Goal: Complete application form: Complete application form

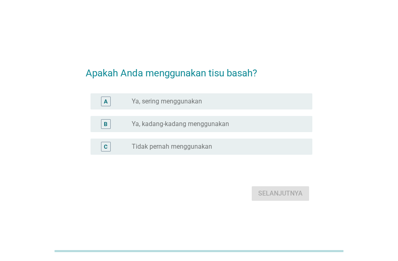
click at [178, 99] on font "Ya, sering menggunakan" at bounding box center [167, 101] width 70 height 8
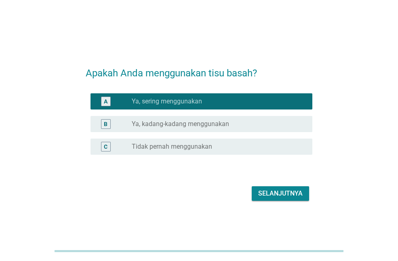
click at [274, 189] on font "Selanjutnya" at bounding box center [280, 194] width 44 height 10
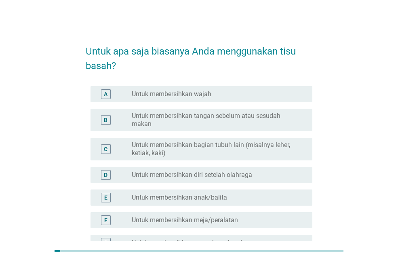
click at [225, 117] on font "Untuk membersihkan tangan sebelum atau sesudah makan" at bounding box center [206, 120] width 149 height 16
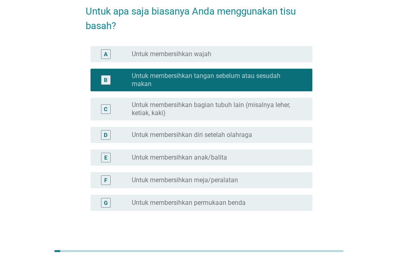
scroll to position [40, 0]
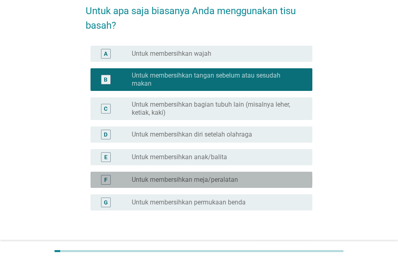
click at [246, 181] on div "tombol_radio_tidak_dicentang Untuk membersihkan meja/peralatan" at bounding box center [216, 180] width 168 height 8
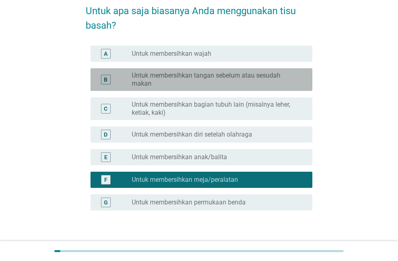
click at [250, 83] on font "Untuk membersihkan tangan sebelum atau sesudah makan" at bounding box center [216, 80] width 168 height 16
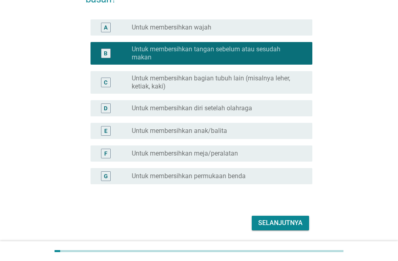
scroll to position [94, 0]
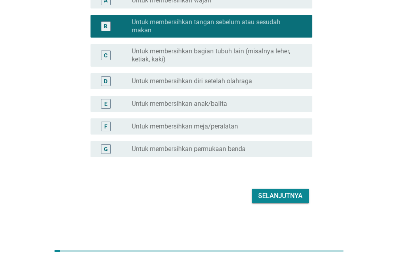
click at [277, 193] on font "Selanjutnya" at bounding box center [280, 196] width 44 height 8
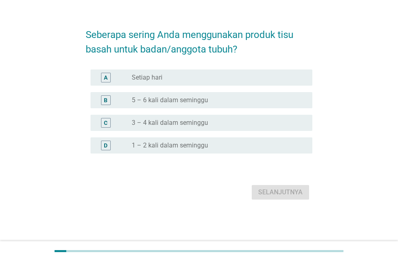
scroll to position [0, 0]
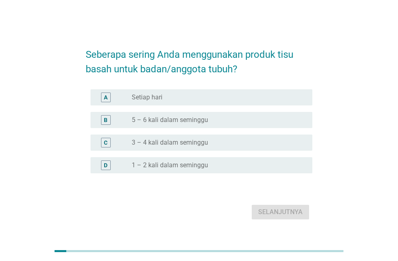
click at [193, 122] on font "5 – 6 kali dalam seminggu" at bounding box center [170, 120] width 76 height 8
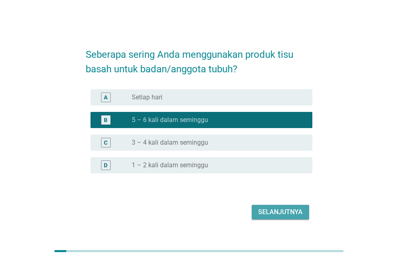
click at [257, 208] on button "Selanjutnya" at bounding box center [280, 212] width 57 height 15
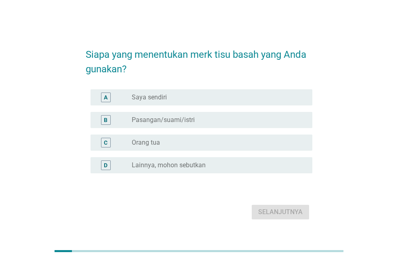
click at [187, 99] on div "tombol_radio_tidak_dicentang Saya sendiri" at bounding box center [216, 97] width 168 height 8
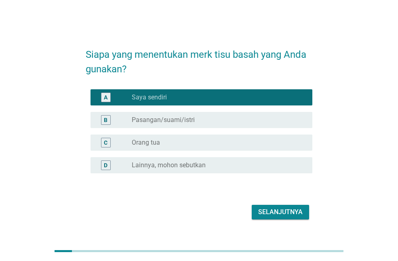
click at [267, 215] on font "Selanjutnya" at bounding box center [280, 212] width 44 height 8
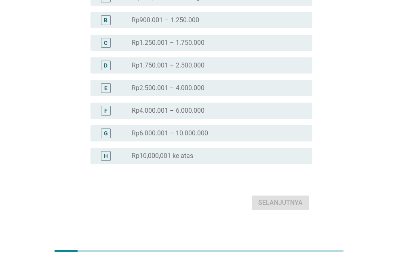
scroll to position [89, 0]
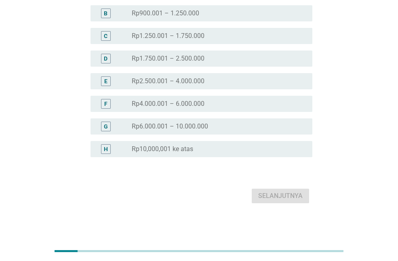
click at [196, 103] on font "Rp4.000.001 – 6.000.000" at bounding box center [168, 104] width 73 height 8
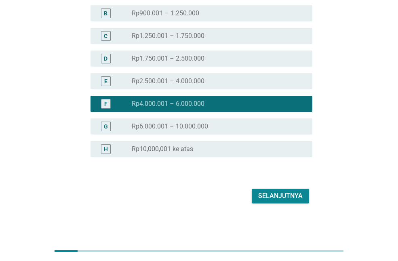
click at [249, 191] on div "Selanjutnya" at bounding box center [199, 195] width 227 height 19
click at [257, 196] on button "Selanjutnya" at bounding box center [280, 196] width 57 height 15
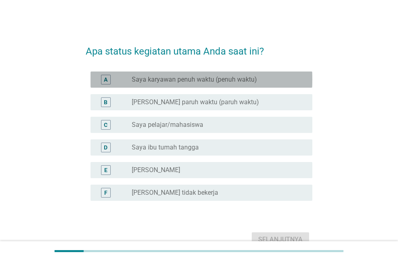
click at [189, 80] on font "Saya karyawan penuh waktu (penuh waktu)" at bounding box center [194, 80] width 125 height 8
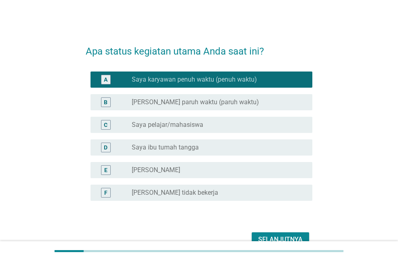
click at [268, 238] on font "Selanjutnya" at bounding box center [280, 240] width 44 height 8
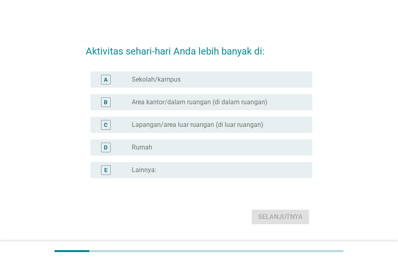
click at [250, 105] on font "Area kantor/dalam ruangan (di dalam ruangan)" at bounding box center [200, 102] width 136 height 8
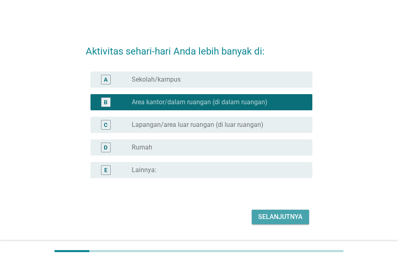
click at [273, 221] on font "Selanjutnya" at bounding box center [280, 217] width 44 height 10
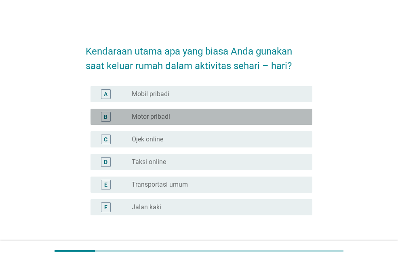
click at [184, 112] on div "tombol_radio_tidak_dicentang Motor pribadi" at bounding box center [219, 117] width 174 height 10
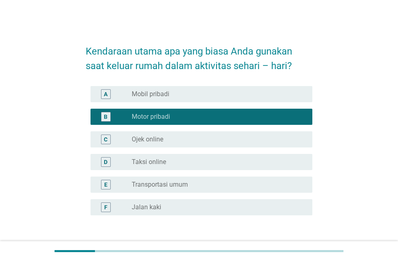
scroll to position [40, 0]
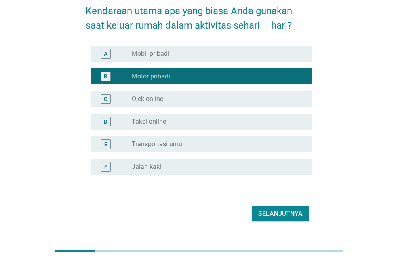
click at [181, 146] on font "Transportasi umum" at bounding box center [160, 144] width 56 height 8
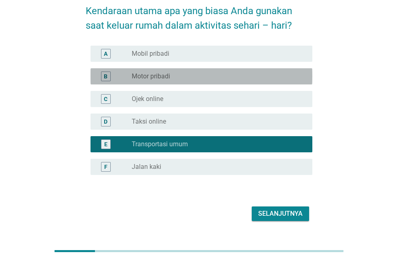
click at [174, 78] on div "tombol_radio_tidak_dicentang Motor pribadi" at bounding box center [216, 76] width 168 height 8
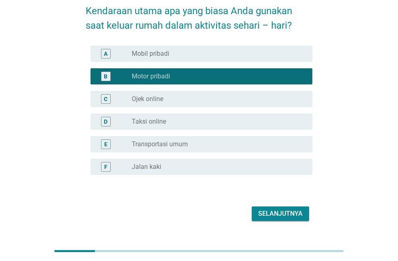
click at [268, 214] on font "Selanjutnya" at bounding box center [280, 214] width 44 height 8
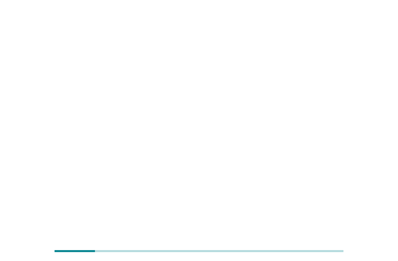
scroll to position [0, 0]
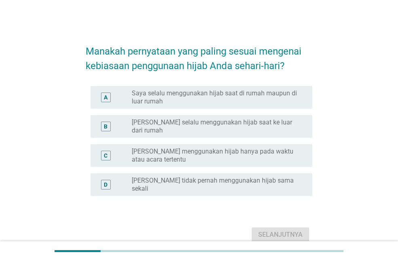
click at [234, 99] on font "Saya selalu menggunakan hijab saat di rumah maupun di luar rumah" at bounding box center [216, 97] width 168 height 16
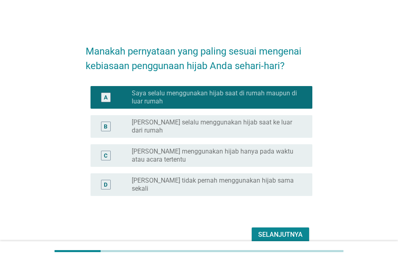
click at [233, 127] on font "[PERSON_NAME] selalu menggunakan hijab saat ke luar dari rumah" at bounding box center [216, 126] width 168 height 16
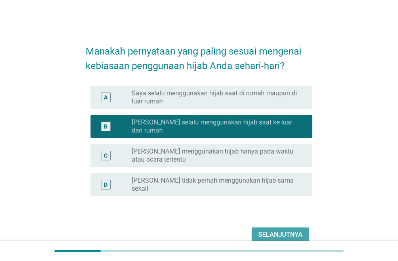
click at [278, 231] on font "Selanjutnya" at bounding box center [280, 235] width 44 height 8
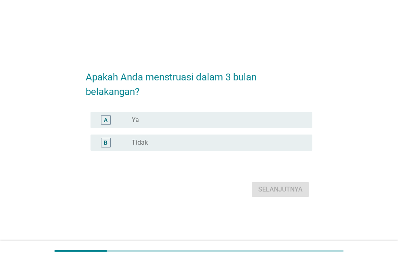
click at [173, 116] on div "tombol_radio_tidak_dicentang Ya" at bounding box center [216, 120] width 168 height 8
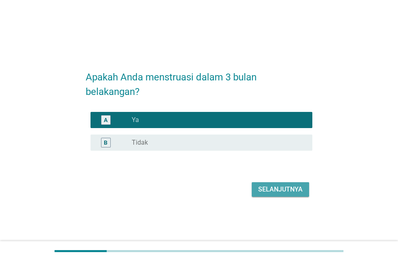
click at [265, 192] on font "Selanjutnya" at bounding box center [280, 189] width 44 height 8
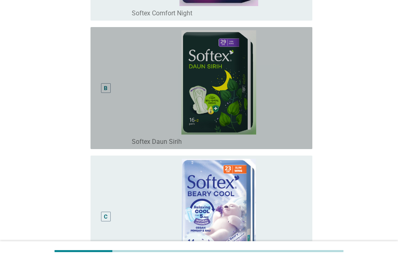
click at [110, 103] on div "B" at bounding box center [105, 88] width 17 height 116
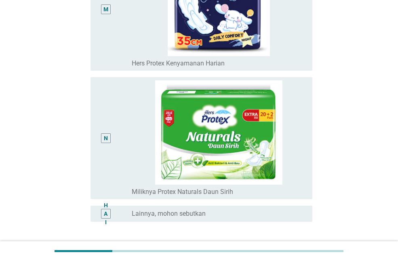
scroll to position [1760, 0]
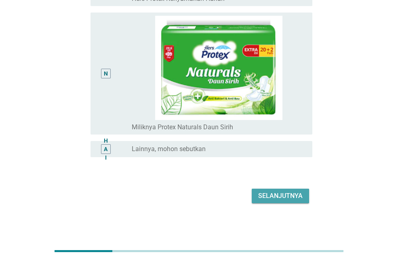
click at [263, 195] on font "Selanjutnya" at bounding box center [280, 196] width 44 height 8
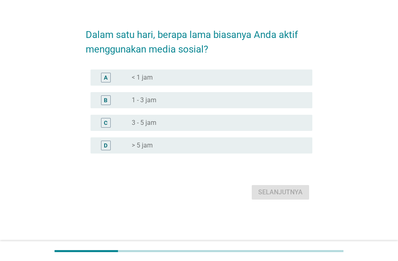
scroll to position [0, 0]
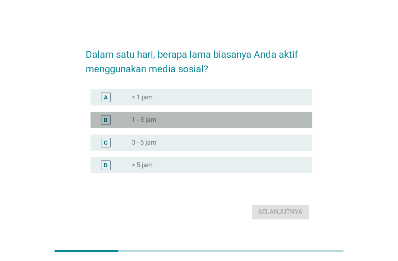
click at [142, 118] on font "1 - 3 jam" at bounding box center [144, 120] width 25 height 8
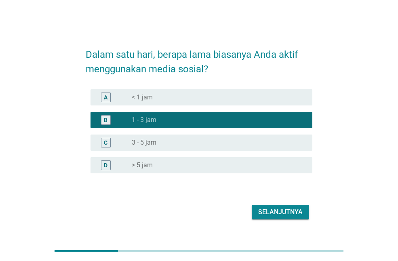
click at [268, 210] on font "Selanjutnya" at bounding box center [280, 212] width 44 height 8
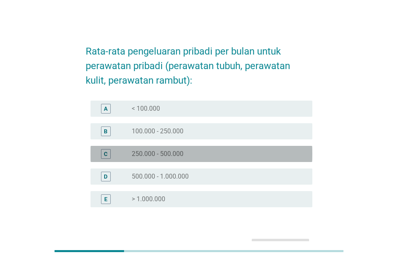
click at [168, 161] on div "C tombol_radio_tidak_dicentang 250.000 - 500.000" at bounding box center [201, 154] width 222 height 16
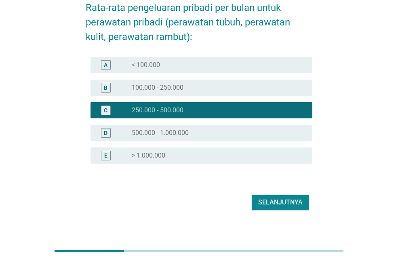
scroll to position [50, 0]
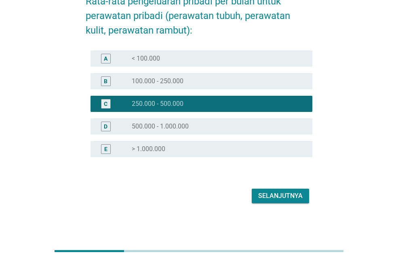
click at [262, 193] on font "Selanjutnya" at bounding box center [280, 196] width 44 height 8
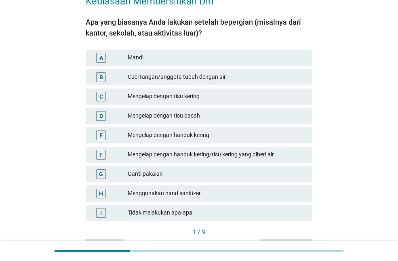
scroll to position [0, 0]
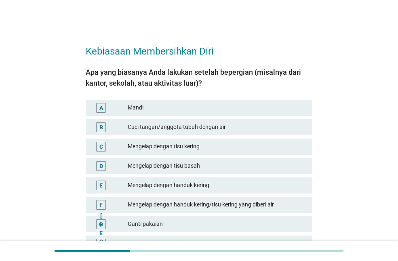
click at [170, 127] on font "Cuci tangan/anggota tubuh dengan air" at bounding box center [177, 127] width 98 height 6
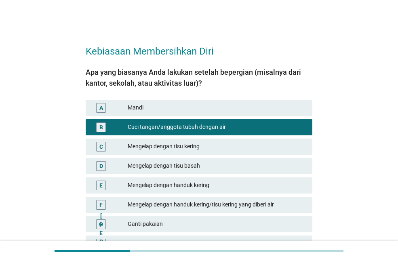
click at [160, 109] on font "Mandi" at bounding box center [217, 107] width 178 height 8
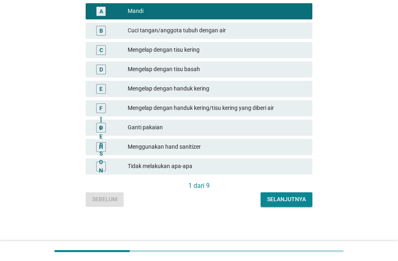
scroll to position [98, 0]
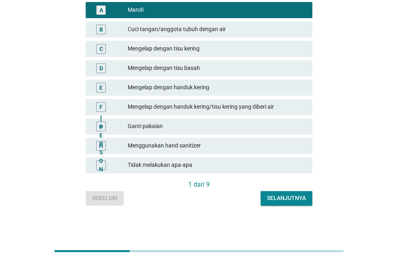
click at [285, 198] on font "Selanjutnya" at bounding box center [286, 198] width 39 height 6
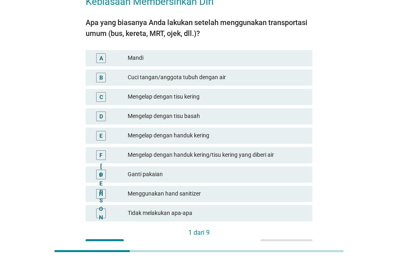
scroll to position [0, 0]
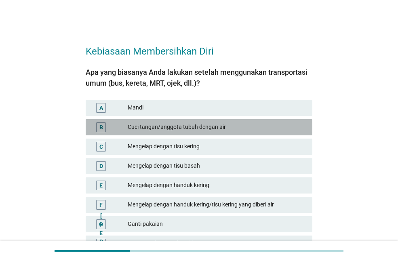
click at [185, 128] on font "Cuci tangan/anggota tubuh dengan air" at bounding box center [177, 127] width 98 height 6
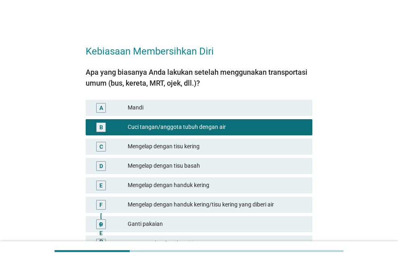
scroll to position [81, 0]
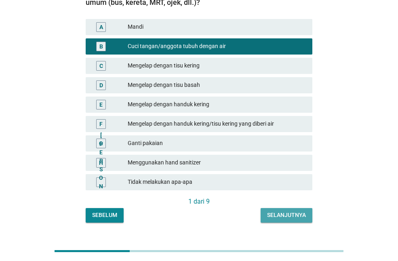
click at [276, 210] on button "Selanjutnya" at bounding box center [287, 215] width 52 height 15
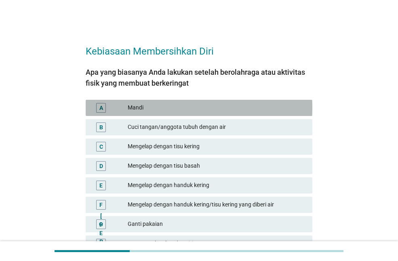
click at [158, 110] on font "Mandi" at bounding box center [217, 107] width 178 height 8
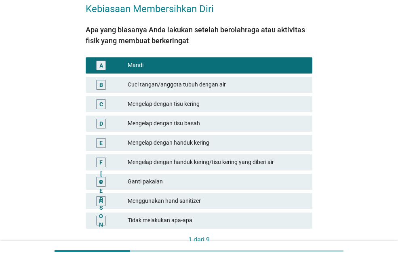
scroll to position [81, 0]
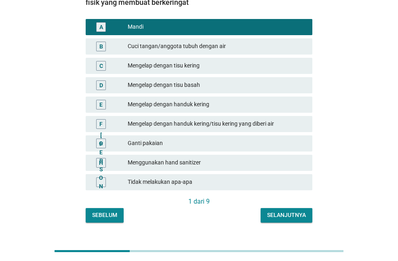
click at [296, 218] on font "Selanjutnya" at bounding box center [286, 215] width 39 height 6
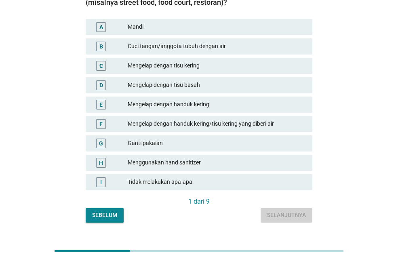
scroll to position [0, 0]
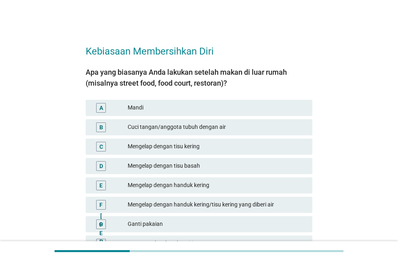
click at [180, 131] on div "Cuci tangan/anggota tubuh dengan air" at bounding box center [217, 127] width 178 height 10
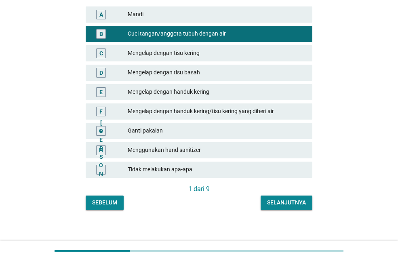
scroll to position [98, 0]
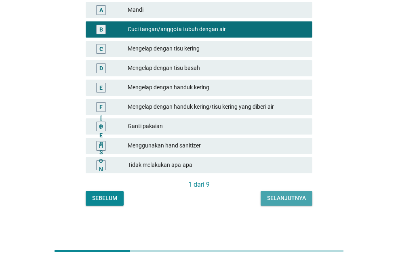
click at [266, 194] on button "Selanjutnya" at bounding box center [287, 198] width 52 height 15
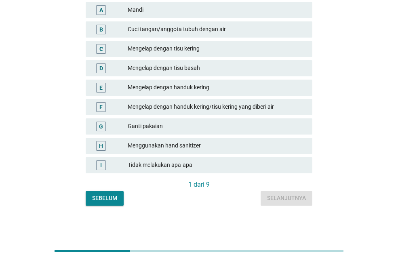
scroll to position [0, 0]
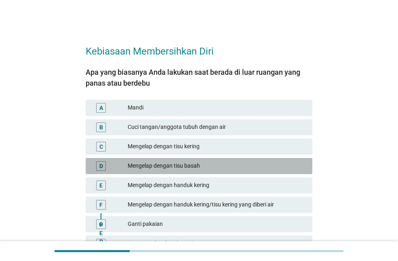
click at [208, 158] on div "D Mengelap dengan tisu basah" at bounding box center [199, 166] width 227 height 16
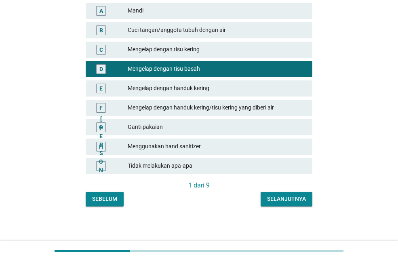
scroll to position [98, 0]
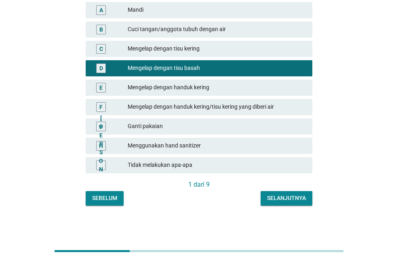
click at [284, 191] on button "Selanjutnya" at bounding box center [287, 198] width 52 height 15
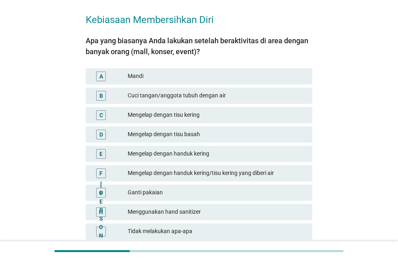
scroll to position [40, 0]
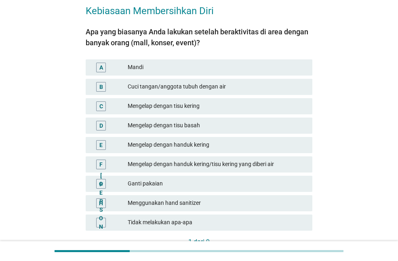
click at [202, 205] on font "Menggunakan hand sanitizer" at bounding box center [217, 203] width 178 height 8
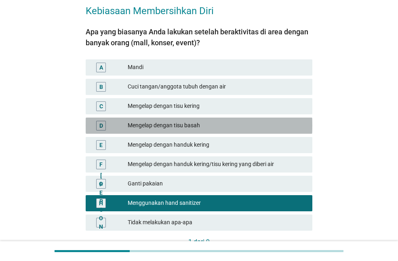
click at [181, 128] on font "Mengelap dengan tisu basah" at bounding box center [164, 125] width 72 height 6
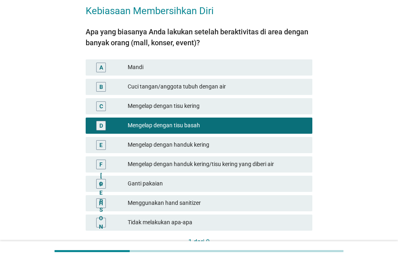
scroll to position [98, 0]
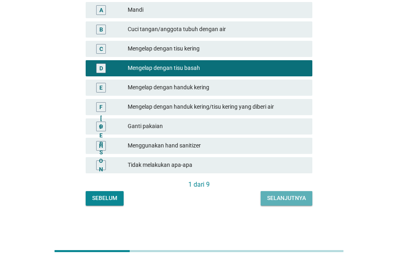
click at [290, 198] on font "Selanjutnya" at bounding box center [286, 198] width 39 height 6
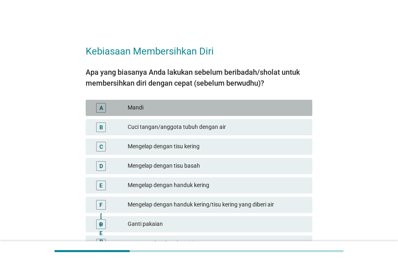
click at [219, 111] on font "Mandi" at bounding box center [217, 107] width 178 height 8
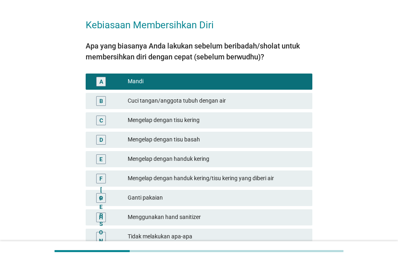
scroll to position [40, 0]
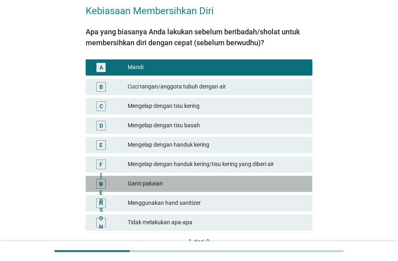
click at [162, 185] on font "Ganti pakaian" at bounding box center [145, 183] width 35 height 6
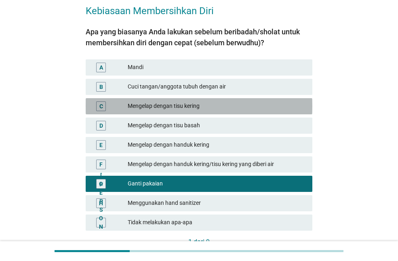
click at [195, 107] on font "Mengelap dengan tisu kering" at bounding box center [164, 106] width 72 height 6
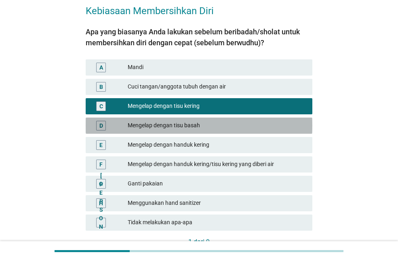
click at [206, 123] on font "Mengelap dengan tisu basah" at bounding box center [217, 125] width 178 height 8
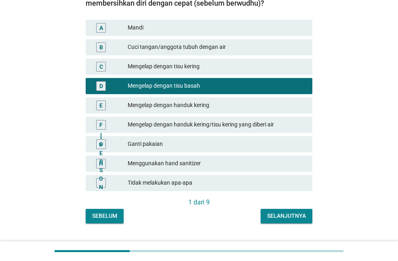
scroll to position [98, 0]
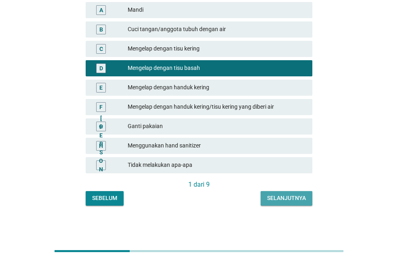
click at [289, 200] on font "Selanjutnya" at bounding box center [286, 198] width 39 height 6
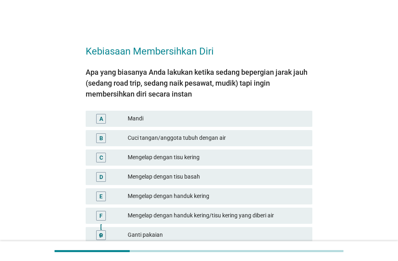
click at [208, 112] on div "A Mandi" at bounding box center [199, 119] width 227 height 16
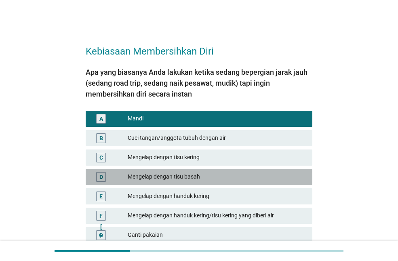
click at [199, 180] on font "Mengelap dengan tisu basah" at bounding box center [164, 176] width 72 height 6
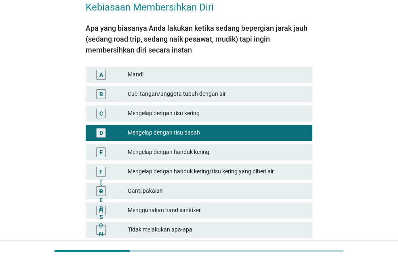
scroll to position [109, 0]
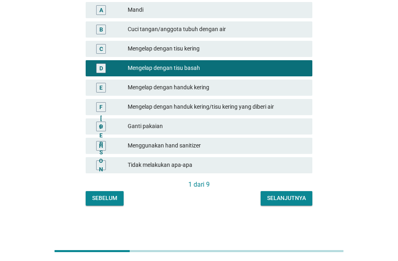
click at [283, 199] on font "Selanjutnya" at bounding box center [286, 198] width 39 height 6
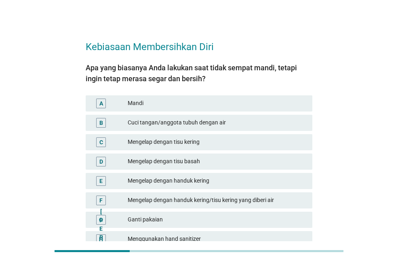
scroll to position [0, 0]
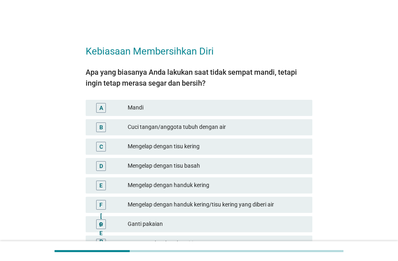
click at [212, 168] on font "Mengelap dengan tisu basah" at bounding box center [217, 166] width 178 height 8
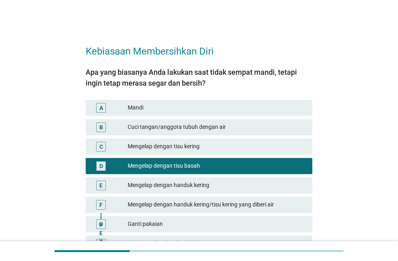
click at [228, 126] on font "Cuci tangan/anggota tubuh dengan air" at bounding box center [217, 127] width 178 height 8
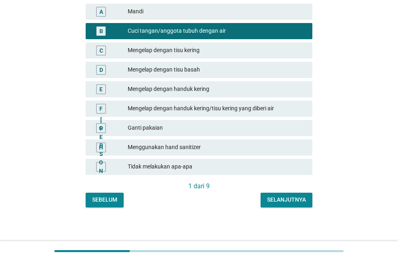
scroll to position [98, 0]
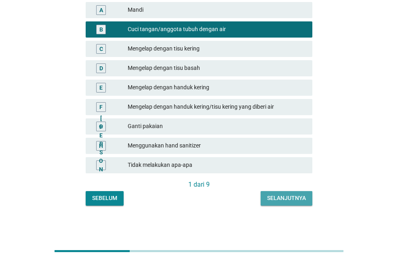
click at [281, 203] on button "Selanjutnya" at bounding box center [287, 198] width 52 height 15
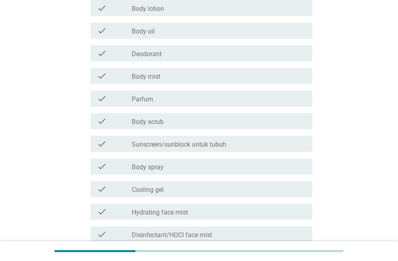
scroll to position [0, 0]
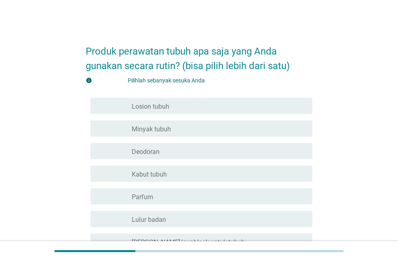
click at [172, 107] on div "garis besar kotak centang kosong Losion tubuh" at bounding box center [219, 106] width 174 height 10
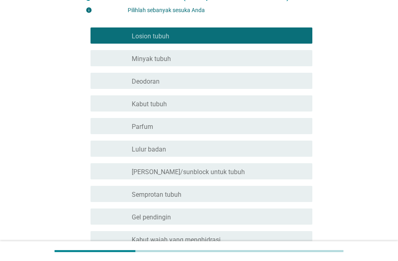
scroll to position [81, 0]
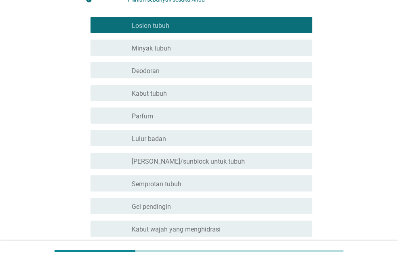
click at [171, 50] on div "garis besar kotak centang kosong Minyak tubuh" at bounding box center [219, 48] width 174 height 10
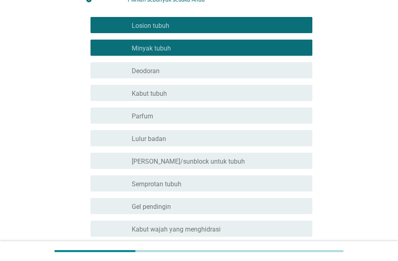
click at [177, 74] on div "garis besar kotak centang kosong Deodoran" at bounding box center [219, 70] width 174 height 10
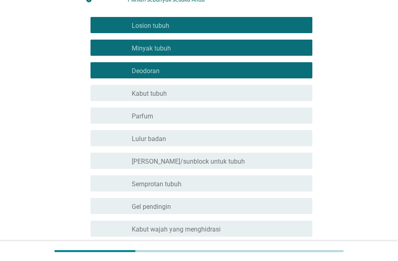
click at [174, 118] on div "garis besar kotak centang kosong Parfum" at bounding box center [219, 116] width 174 height 10
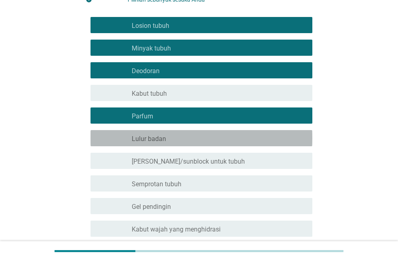
click at [175, 142] on div "garis besar kotak centang kosong Lulur badan" at bounding box center [219, 138] width 174 height 10
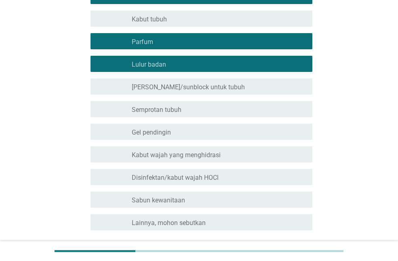
scroll to position [162, 0]
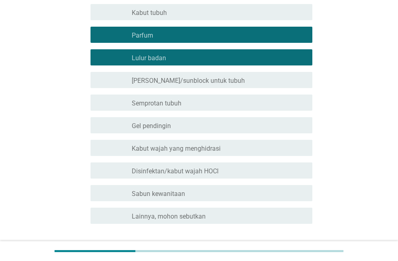
click at [195, 81] on font "[PERSON_NAME]/sunblock untuk tubuh" at bounding box center [188, 81] width 113 height 8
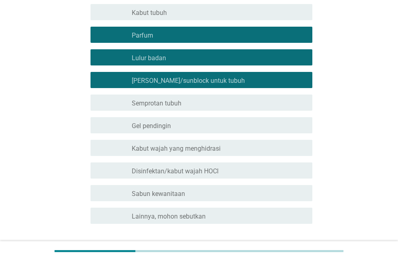
click at [216, 148] on font "Kabut wajah yang menghidrasi" at bounding box center [176, 149] width 89 height 8
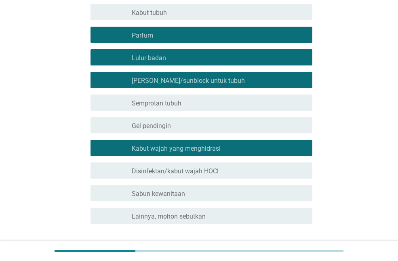
scroll to position [202, 0]
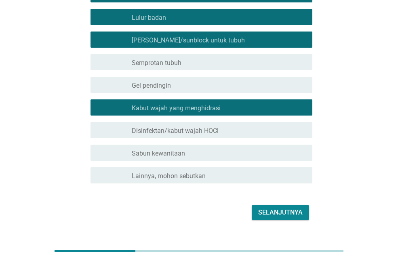
click at [266, 215] on font "Selanjutnya" at bounding box center [280, 212] width 44 height 8
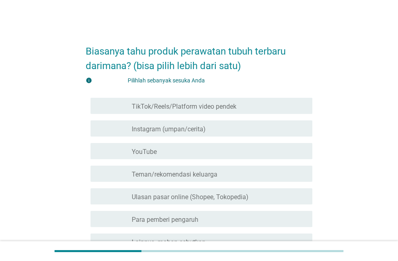
click at [195, 106] on font "TikTok/Reels/Platform video pendek" at bounding box center [184, 107] width 105 height 8
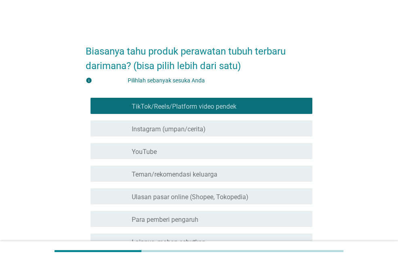
click at [201, 129] on font "Instagram (umpan/cerita)" at bounding box center [169, 129] width 74 height 8
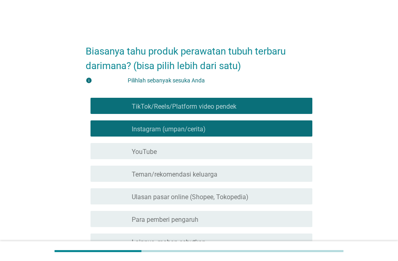
click at [195, 174] on font "Teman/rekomendasi keluarga" at bounding box center [175, 174] width 86 height 8
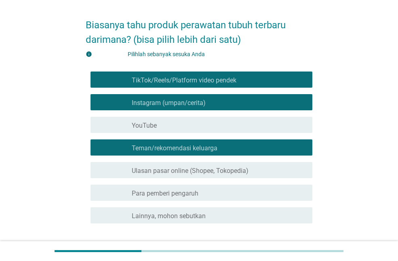
scroll to position [40, 0]
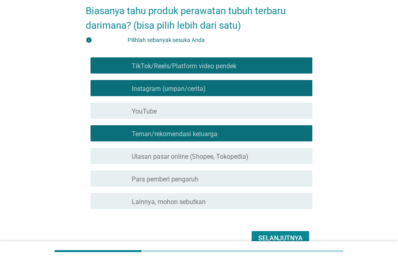
click at [221, 158] on font "Ulasan pasar online (Shopee, Tokopedia)" at bounding box center [190, 157] width 117 height 8
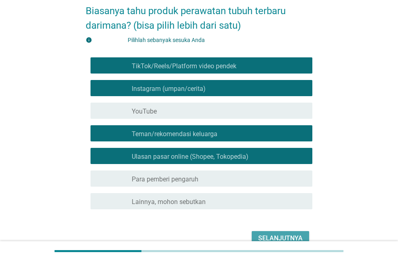
click at [267, 234] on font "Selanjutnya" at bounding box center [280, 238] width 44 height 8
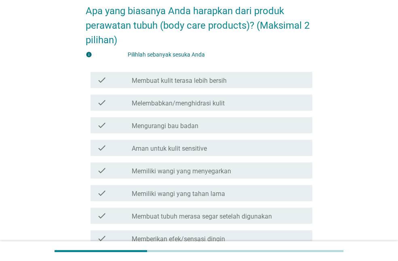
scroll to position [0, 0]
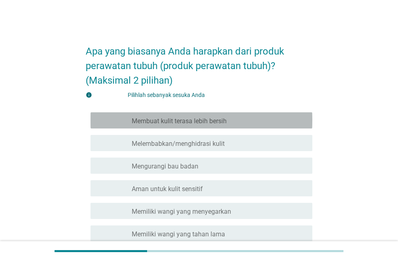
drag, startPoint x: 198, startPoint y: 123, endPoint x: 198, endPoint y: 128, distance: 4.4
click at [198, 123] on font "Membuat kulit terasa lebih bersih" at bounding box center [179, 121] width 95 height 8
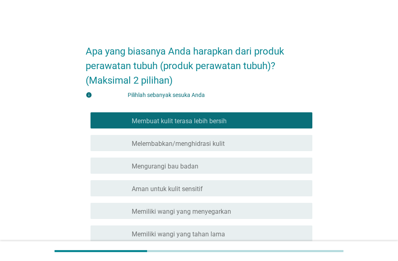
drag, startPoint x: 207, startPoint y: 142, endPoint x: 207, endPoint y: 165, distance: 22.6
click at [207, 142] on font "Melembabkan/menghidrasi kulit" at bounding box center [178, 144] width 93 height 8
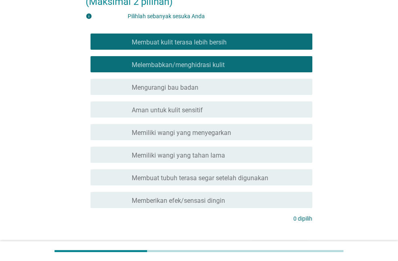
scroll to position [81, 0]
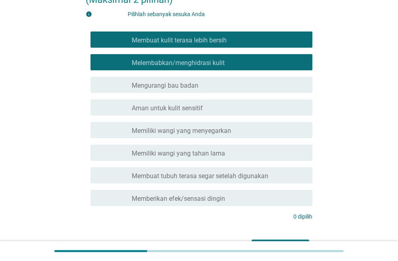
click at [200, 110] on font "Aman untuk kulit sensitif" at bounding box center [167, 108] width 71 height 8
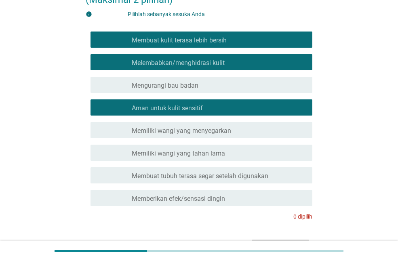
click at [202, 113] on div "memeriksa garis besar kotak centang kosong Aman untuk kulit sensitif" at bounding box center [201, 107] width 222 height 16
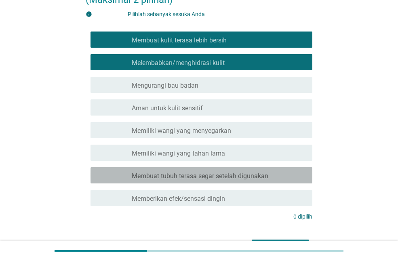
click at [227, 177] on font "Membuat tubuh terasa segar setelah digunakan" at bounding box center [200, 176] width 137 height 8
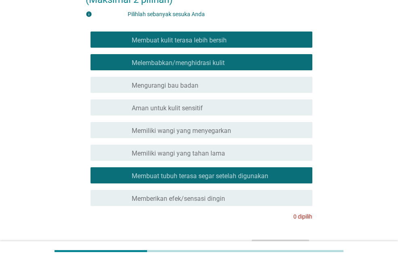
click at [214, 203] on div "memeriksa garis besar kotak centang kosong Memberikan efek/sensasi dingin" at bounding box center [201, 198] width 222 height 16
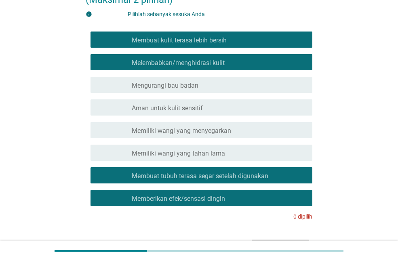
click at [215, 197] on font "Memberikan efek/sensasi dingin" at bounding box center [178, 199] width 93 height 8
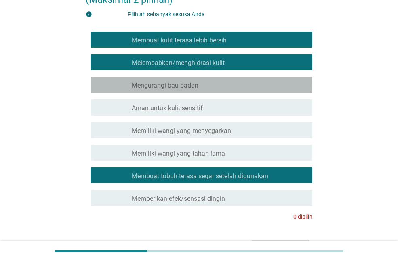
click at [202, 89] on div "garis besar kotak centang kosong Mengurangi bau badan" at bounding box center [219, 85] width 174 height 10
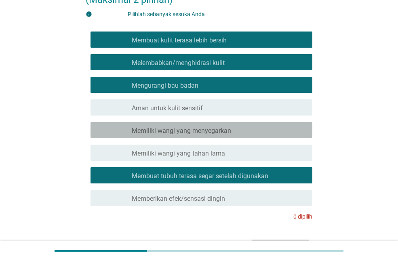
click at [227, 128] on font "Memiliki wangi yang menyegarkan" at bounding box center [181, 131] width 99 height 8
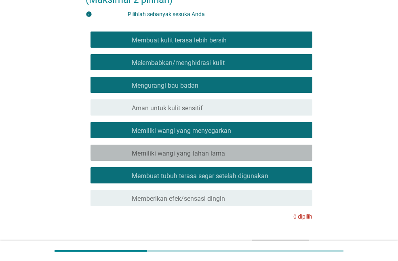
click at [221, 151] on font "Memiliki wangi yang tahan lama" at bounding box center [178, 153] width 93 height 8
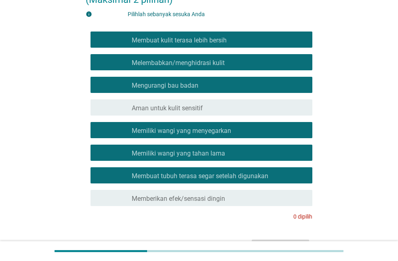
click at [219, 156] on font "Memiliki wangi yang tahan lama" at bounding box center [178, 153] width 93 height 8
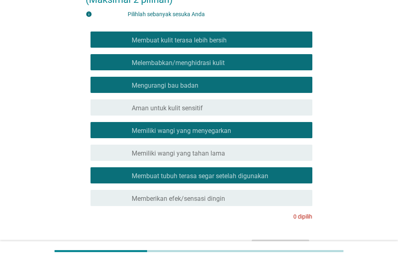
click at [219, 200] on font "Memberikan efek/sensasi dingin" at bounding box center [178, 199] width 93 height 8
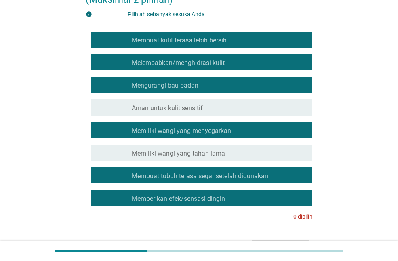
click at [219, 200] on font "Memberikan efek/sensasi dingin" at bounding box center [178, 199] width 93 height 8
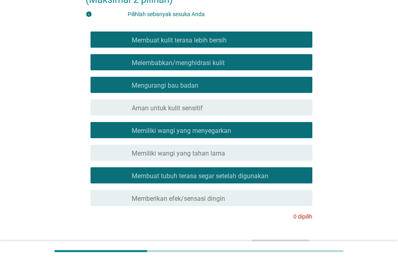
click at [215, 105] on div "garis besar kotak centang kosong Aman untuk kulit sensitif" at bounding box center [219, 108] width 174 height 10
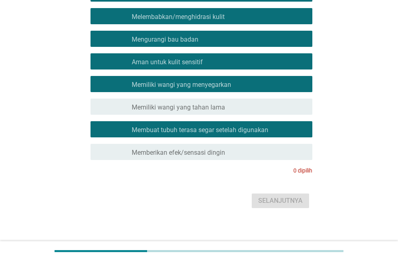
scroll to position [132, 0]
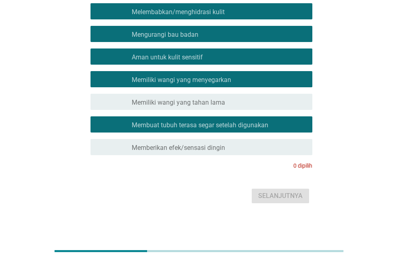
click at [207, 59] on div "garis besar kotak centang kosong Aman untuk kulit sensitif" at bounding box center [219, 57] width 174 height 10
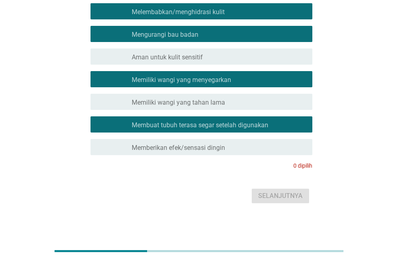
click at [270, 193] on div "Selanjutnya" at bounding box center [199, 195] width 227 height 19
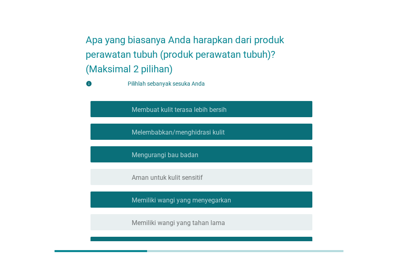
scroll to position [11, 0]
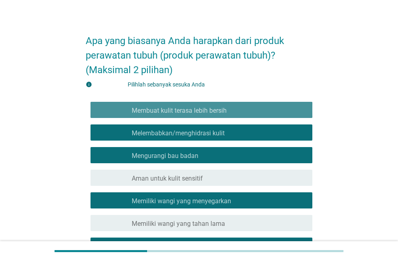
click at [218, 106] on div "garis besar kotak centang kosong Membuat kulit terasa lebih bersih" at bounding box center [219, 110] width 174 height 10
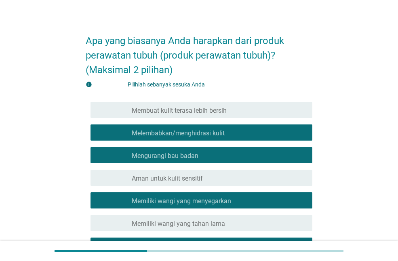
click at [217, 117] on div "memeriksa garis besar kotak centang kosong Membuat kulit terasa lebih bersih" at bounding box center [201, 110] width 222 height 16
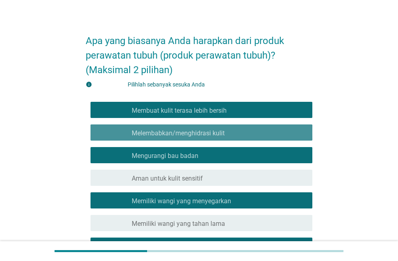
click at [219, 132] on font "Melembabkan/menghidrasi kulit" at bounding box center [178, 133] width 93 height 8
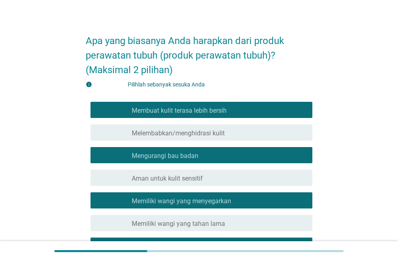
click at [220, 111] on font "Membuat kulit terasa lebih bersih" at bounding box center [179, 111] width 95 height 8
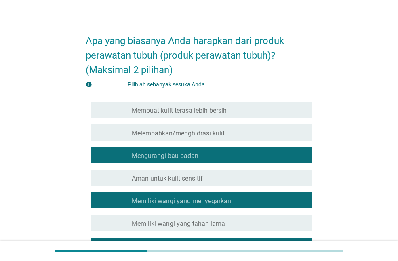
drag, startPoint x: 221, startPoint y: 155, endPoint x: 220, endPoint y: 169, distance: 13.7
click at [220, 155] on div "garis besar kotak centang kosong Mengurangi bau badan" at bounding box center [219, 155] width 174 height 10
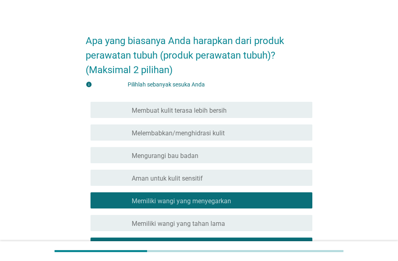
click at [223, 198] on font "Memiliki wangi yang menyegarkan" at bounding box center [181, 201] width 99 height 8
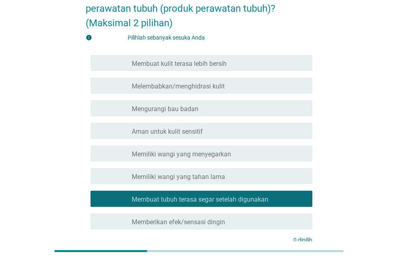
scroll to position [51, 0]
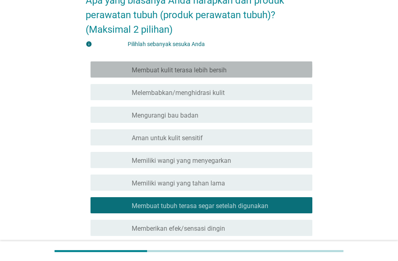
click at [217, 68] on font "Membuat kulit terasa lebih bersih" at bounding box center [179, 70] width 95 height 8
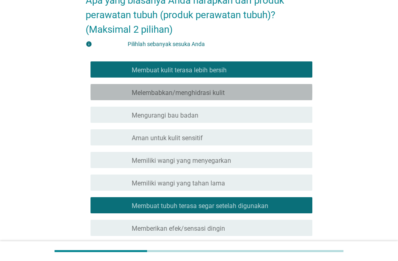
click at [213, 93] on font "Melembabkan/menghidrasi kulit" at bounding box center [178, 93] width 93 height 8
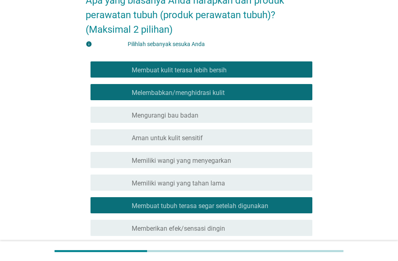
click at [213, 209] on font "Membuat tubuh terasa segar setelah digunakan" at bounding box center [200, 206] width 137 height 8
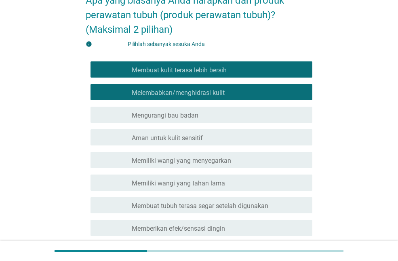
scroll to position [132, 0]
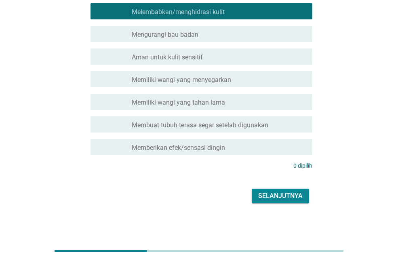
click at [271, 198] on font "Selanjutnya" at bounding box center [280, 196] width 44 height 8
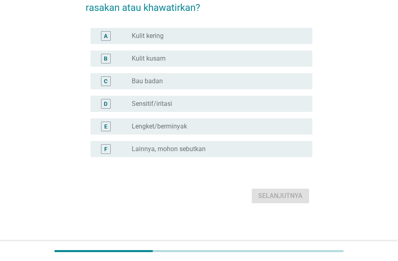
scroll to position [0, 0]
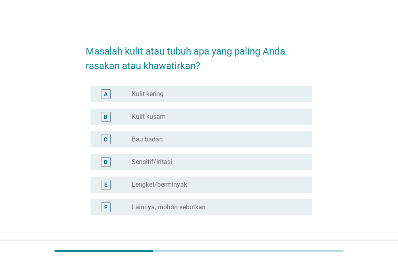
click at [188, 86] on div "A tombol_radio_tidak_dicentang Kulit kering" at bounding box center [201, 94] width 222 height 16
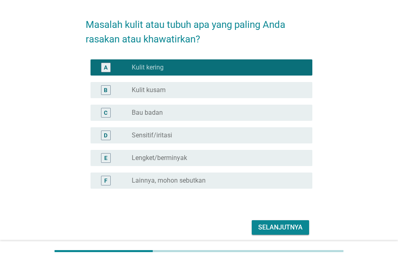
scroll to position [58, 0]
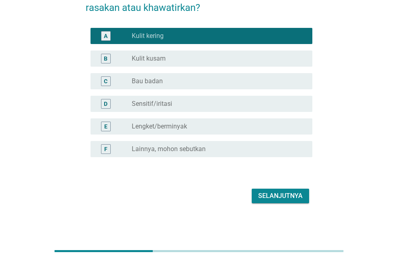
click at [185, 126] on font "Lengket/berminyak" at bounding box center [159, 126] width 55 height 8
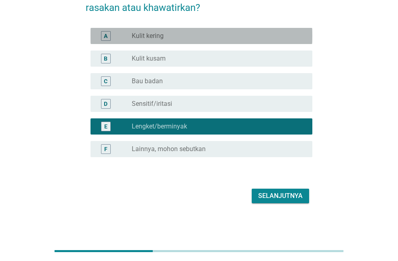
click at [173, 33] on div "tombol_radio_tidak_dicentang Kulit kering" at bounding box center [216, 36] width 168 height 8
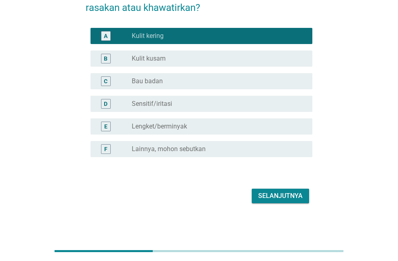
click at [264, 192] on font "Selanjutnya" at bounding box center [280, 196] width 44 height 8
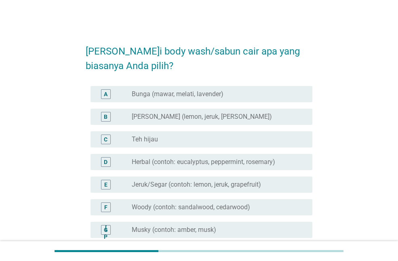
click at [254, 166] on font "Herbal (contoh: eucalyptus, peppermint, rosemary)" at bounding box center [203, 162] width 143 height 8
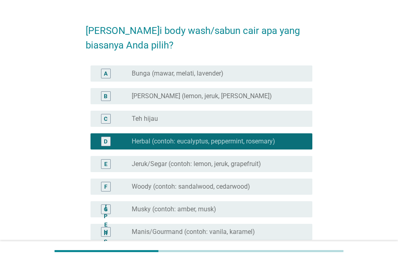
scroll to position [40, 0]
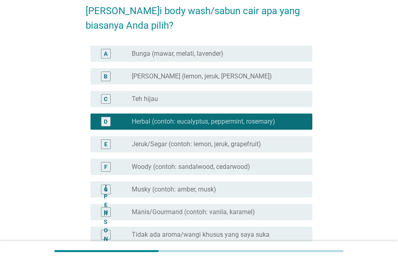
click at [164, 53] on font "Bunga (mawar, melati, lavender)" at bounding box center [178, 54] width 92 height 8
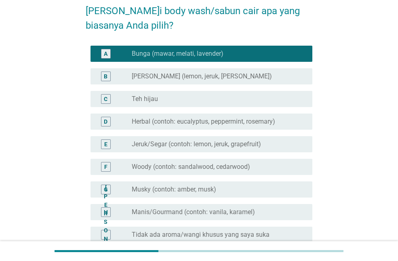
drag, startPoint x: 171, startPoint y: 122, endPoint x: 204, endPoint y: 144, distance: 39.9
click at [171, 122] on font "Herbal (contoh: eucalyptus, peppermint, rosemary)" at bounding box center [203, 122] width 143 height 8
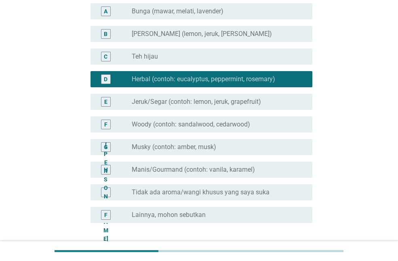
scroll to position [149, 0]
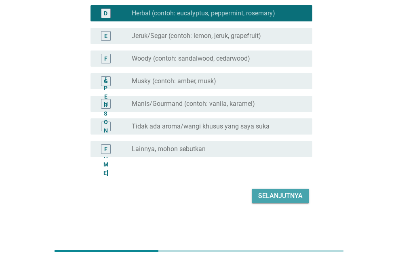
click at [278, 194] on font "Selanjutnya" at bounding box center [280, 196] width 44 height 8
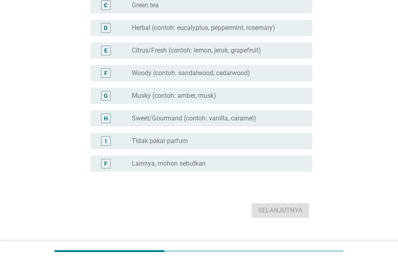
scroll to position [0, 0]
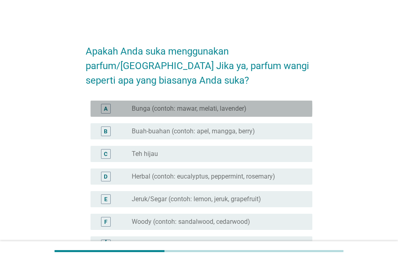
click at [199, 112] on font "Bunga (contoh: mawar, melati, lavender)" at bounding box center [189, 109] width 115 height 8
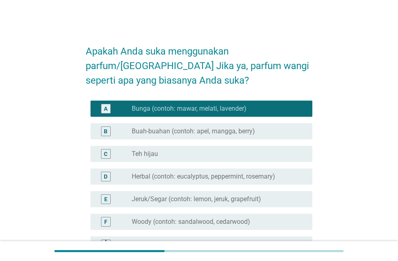
drag, startPoint x: 210, startPoint y: 179, endPoint x: 210, endPoint y: 191, distance: 12.1
click at [210, 179] on font "Herbal (contoh: eucalyptus, peppermint, rosemary)" at bounding box center [203, 177] width 143 height 8
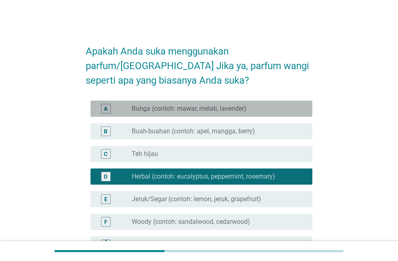
click at [251, 112] on div "tombol_radio_tidak_dicentang Bunga (contoh: mawar, melati, lavender)" at bounding box center [216, 109] width 168 height 8
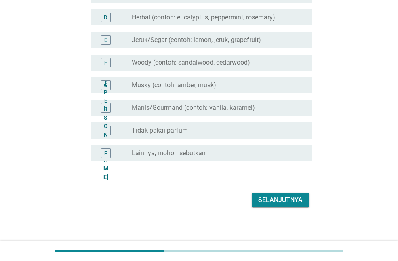
scroll to position [163, 0]
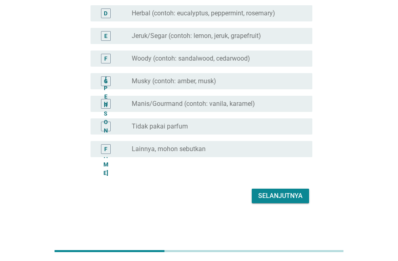
click at [258, 194] on font "Selanjutnya" at bounding box center [280, 196] width 44 height 8
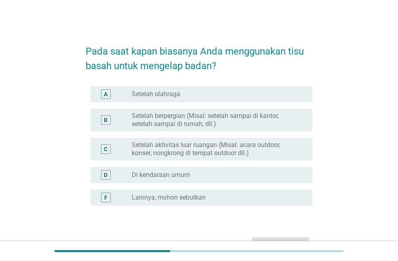
click at [207, 97] on div "tombol_radio_tidak_dicentang Setelah olahraga" at bounding box center [216, 94] width 168 height 8
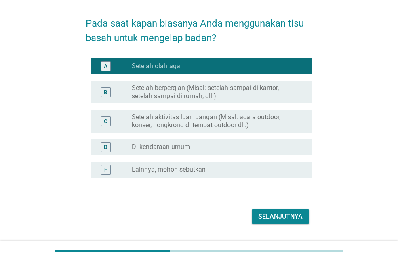
scroll to position [48, 0]
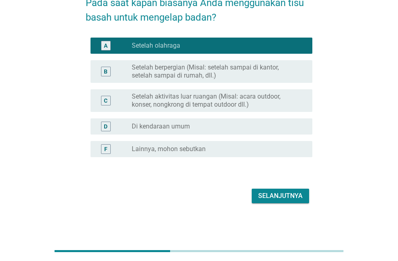
click at [272, 198] on font "Selanjutnya" at bounding box center [280, 196] width 44 height 8
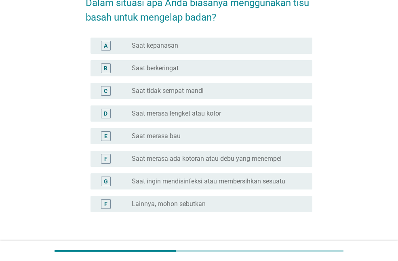
scroll to position [0, 0]
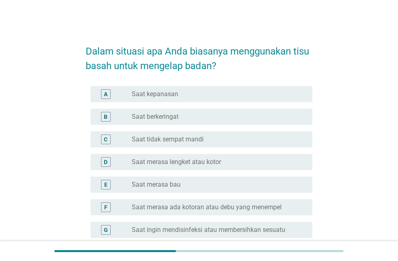
click at [178, 89] on div "tombol_radio_tidak_dicentang Saat kepanasan" at bounding box center [219, 94] width 174 height 10
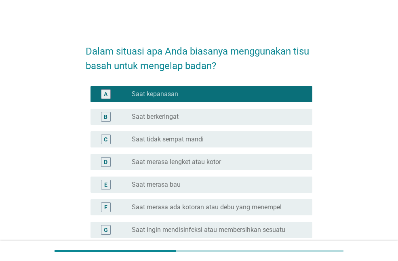
click at [191, 118] on div "tombol_radio_tidak_dicentang Saat berkeringat" at bounding box center [216, 117] width 168 height 8
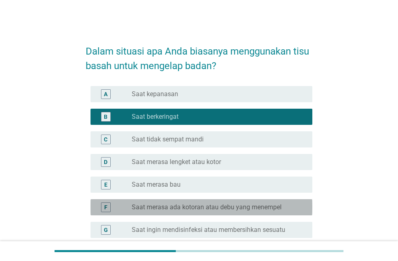
click at [227, 206] on font "Saat merasa ada kotoran atau debu yang menempel" at bounding box center [207, 207] width 150 height 8
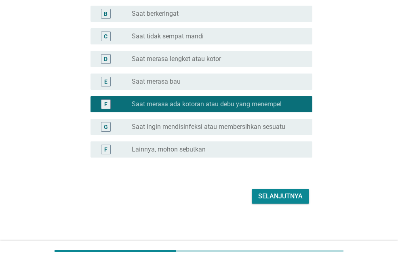
scroll to position [103, 0]
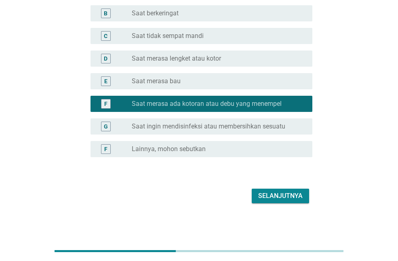
click at [285, 200] on font "Selanjutnya" at bounding box center [280, 196] width 44 height 10
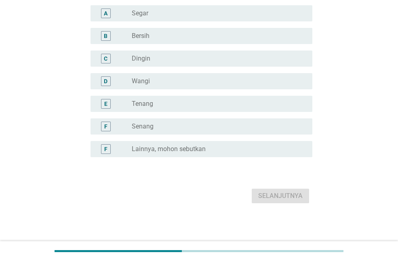
scroll to position [0, 0]
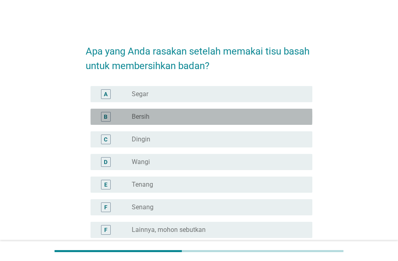
click at [157, 117] on div "tombol_radio_tidak_dicentang Bersih" at bounding box center [216, 117] width 168 height 8
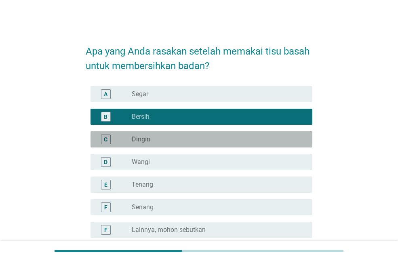
click at [159, 139] on div "tombol_radio_tidak_dicentang Dingin" at bounding box center [216, 139] width 168 height 8
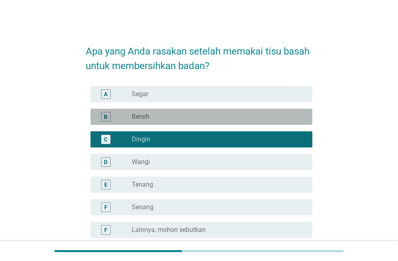
click at [160, 121] on div "tombol_radio_tidak_dicentang Bersih" at bounding box center [219, 117] width 174 height 10
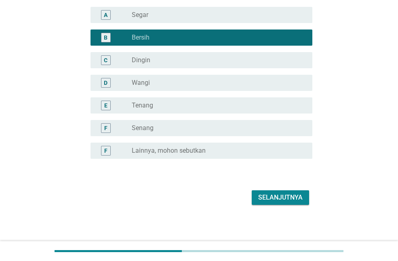
scroll to position [81, 0]
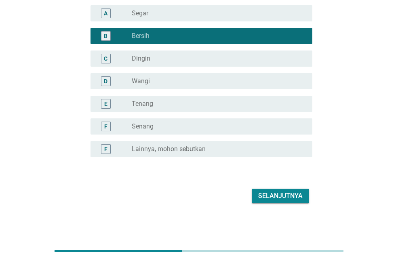
click at [278, 197] on font "Selanjutnya" at bounding box center [280, 196] width 44 height 8
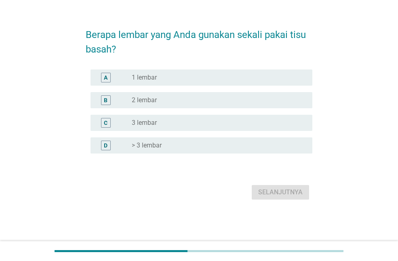
scroll to position [0, 0]
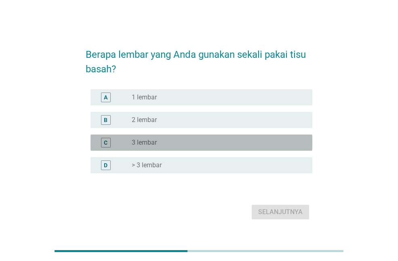
click at [151, 141] on font "3 lembar" at bounding box center [144, 143] width 25 height 8
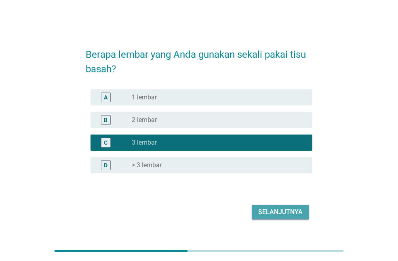
click at [281, 215] on font "Selanjutnya" at bounding box center [280, 212] width 44 height 8
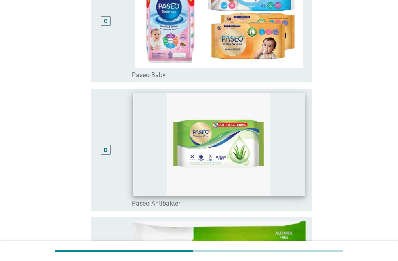
scroll to position [380, 0]
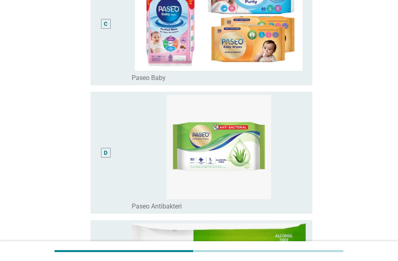
click at [127, 153] on div "D" at bounding box center [114, 153] width 35 height 116
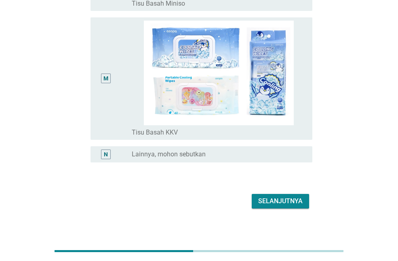
scroll to position [1592, 0]
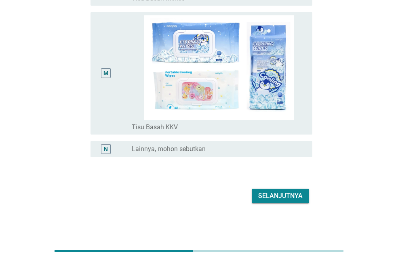
click at [273, 193] on font "Selanjutnya" at bounding box center [280, 196] width 44 height 8
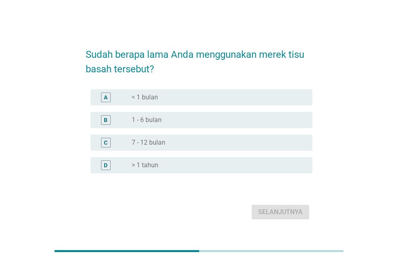
click at [159, 120] on font "1 - 6 bulan" at bounding box center [147, 120] width 30 height 8
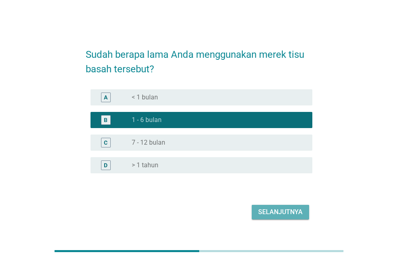
click at [275, 210] on font "Selanjutnya" at bounding box center [280, 212] width 44 height 8
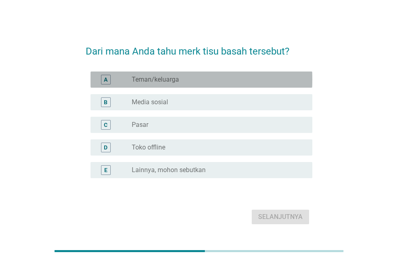
click at [169, 78] on font "Teman/keluarga" at bounding box center [155, 80] width 47 height 8
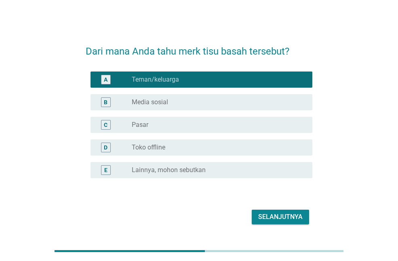
click at [168, 132] on div "C tombol_radio_tidak_dicentang Pasar" at bounding box center [201, 125] width 222 height 16
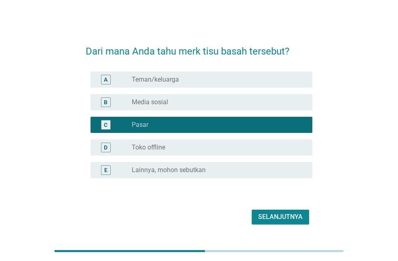
click at [162, 78] on font "Teman/keluarga" at bounding box center [155, 80] width 47 height 8
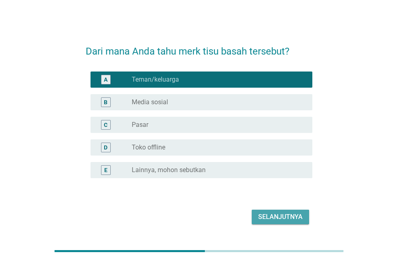
click at [259, 214] on font "Selanjutnya" at bounding box center [280, 217] width 44 height 8
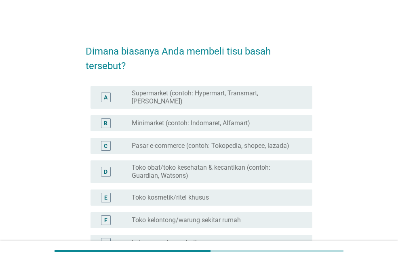
click at [194, 94] on font "Supermarket (contoh: Hypermart, Transmart, [PERSON_NAME])" at bounding box center [195, 97] width 126 height 16
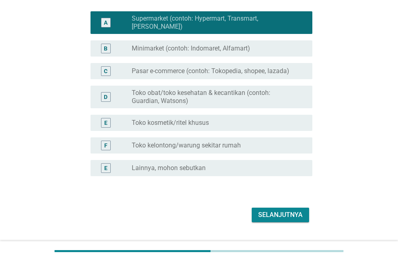
scroll to position [87, 0]
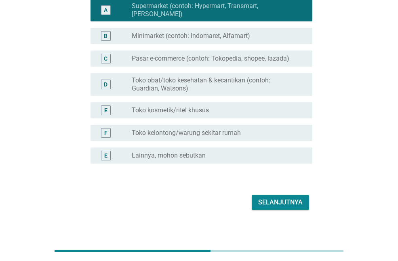
click at [261, 198] on font "Selanjutnya" at bounding box center [280, 202] width 44 height 8
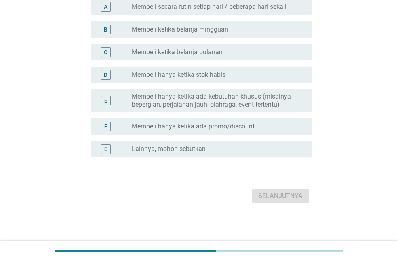
scroll to position [0, 0]
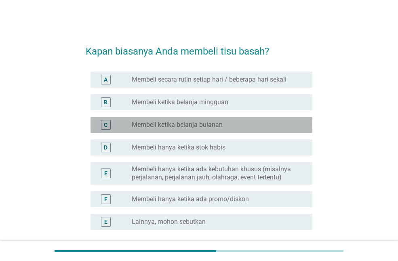
click at [214, 117] on div "C tombol_radio_tidak_dicentang Membeli ketika belanja bulanan" at bounding box center [201, 125] width 222 height 16
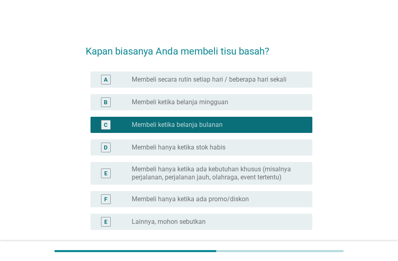
click at [220, 149] on font "Membeli hanya ketika stok habis" at bounding box center [179, 147] width 94 height 8
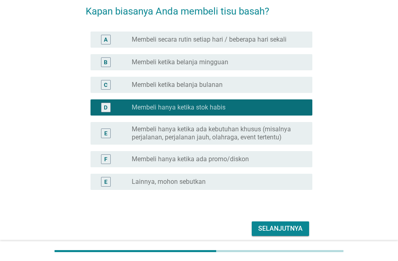
scroll to position [73, 0]
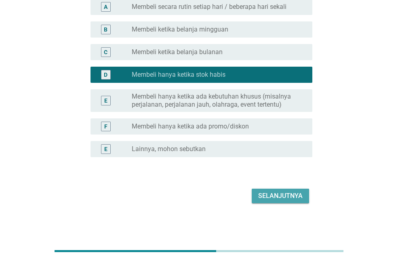
click at [264, 195] on font "Selanjutnya" at bounding box center [280, 196] width 44 height 8
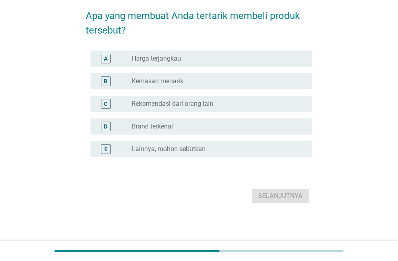
scroll to position [0, 0]
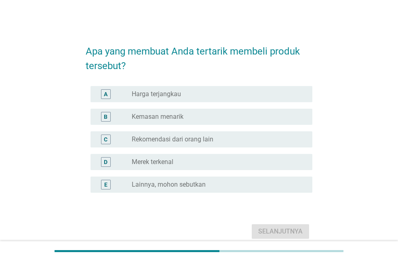
click at [206, 98] on div "tombol_radio_tidak_dicentang Harga terjangkau" at bounding box center [216, 94] width 168 height 8
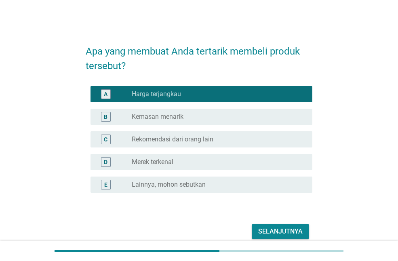
click at [201, 139] on font "Rekomendasi dari orang lain" at bounding box center [173, 139] width 82 height 8
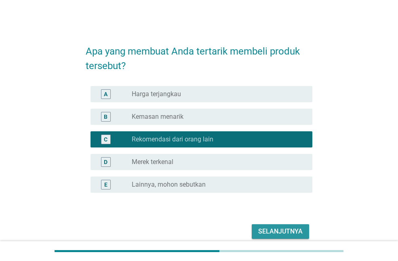
drag, startPoint x: 272, startPoint y: 229, endPoint x: 269, endPoint y: 225, distance: 4.9
click at [272, 229] on font "Selanjutnya" at bounding box center [280, 231] width 44 height 8
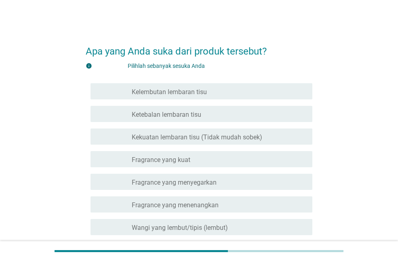
click at [194, 91] on font "Kelembutan lembaran tisu" at bounding box center [169, 92] width 75 height 8
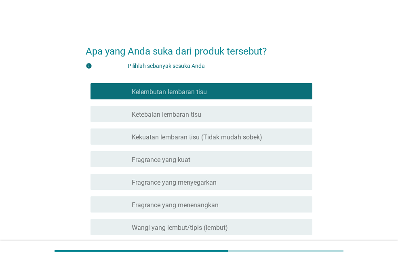
click at [216, 190] on div "memeriksa garis besar kotak centang kosong Fragrance yang menyegarkan" at bounding box center [199, 181] width 227 height 23
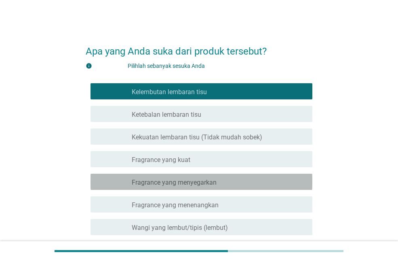
drag, startPoint x: 217, startPoint y: 183, endPoint x: 217, endPoint y: 209, distance: 26.3
click at [217, 183] on div "garis besar kotak centang kosong Fragrance yang menyegarkan" at bounding box center [219, 182] width 174 height 10
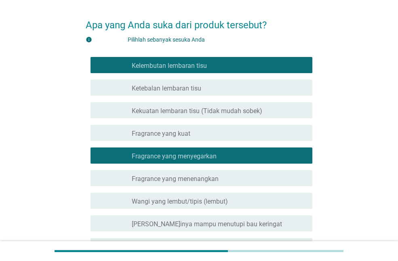
scroll to position [40, 0]
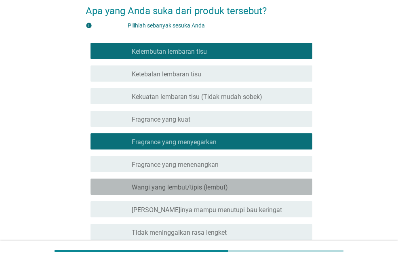
click at [219, 191] on font "Wangi yang lembut/tipis (lembut)" at bounding box center [180, 187] width 96 height 8
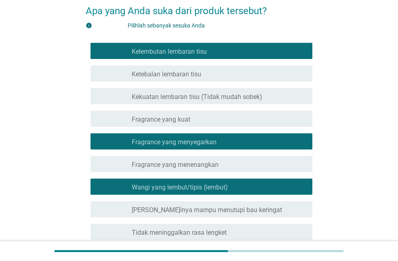
scroll to position [81, 0]
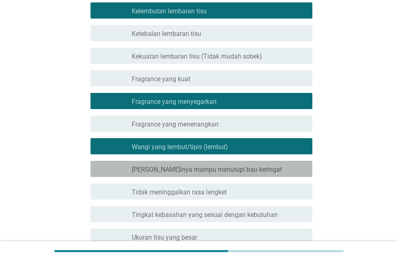
click at [223, 174] on div "memeriksa garis besar kotak centang kosong [PERSON_NAME]inya mampu menutupi bau…" at bounding box center [201, 169] width 222 height 16
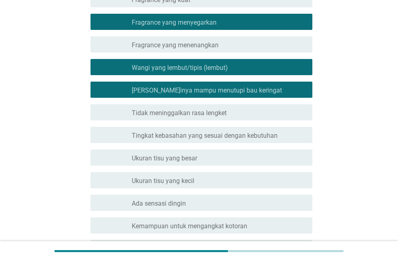
scroll to position [162, 0]
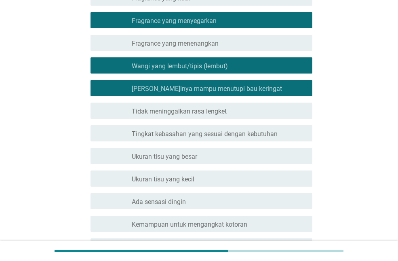
click at [213, 120] on div "memeriksa garis besar kotak centang kosong Tidak meninggalkan rasa lengket" at bounding box center [199, 110] width 227 height 23
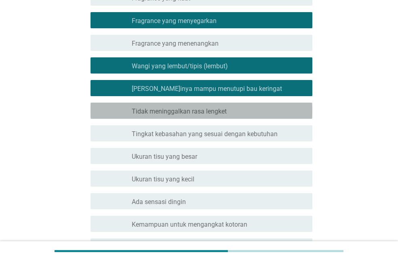
click at [213, 116] on div "memeriksa garis besar kotak centang kosong Tidak meninggalkan rasa lengket" at bounding box center [201, 111] width 222 height 16
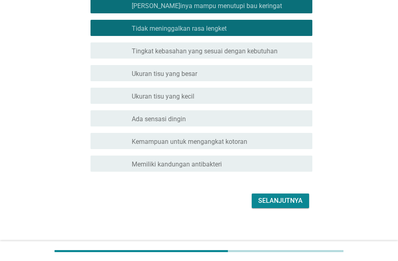
scroll to position [249, 0]
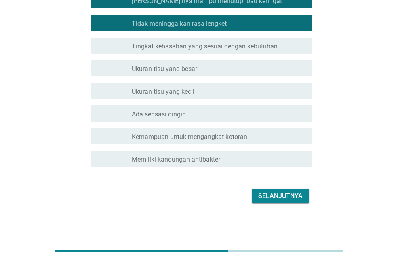
click at [235, 139] on font "Kemampuan untuk mengangkat kotoran" at bounding box center [190, 137] width 116 height 8
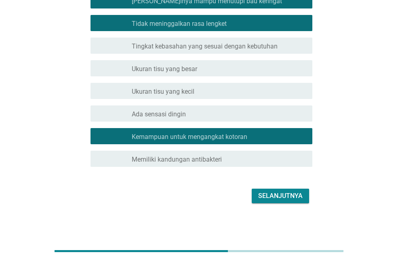
click at [234, 165] on div "memeriksa garis besar kotak centang kosong Memiliki kandungan antibakteri" at bounding box center [201, 159] width 222 height 16
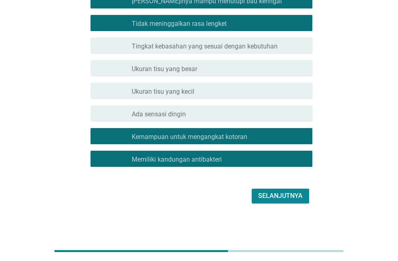
click at [277, 195] on font "Selanjutnya" at bounding box center [280, 196] width 44 height 8
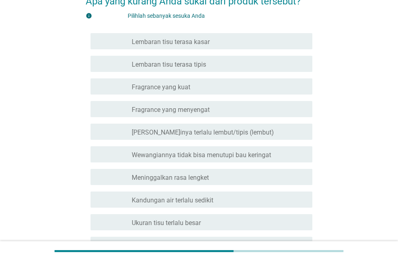
scroll to position [38, 0]
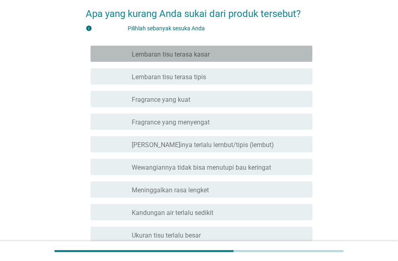
click at [205, 57] on font "Lembaran tisu terasa kasar" at bounding box center [171, 55] width 78 height 8
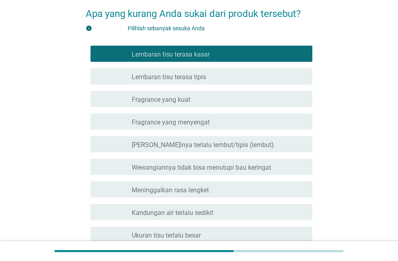
click at [205, 57] on font "Lembaran tisu terasa kasar" at bounding box center [171, 55] width 78 height 8
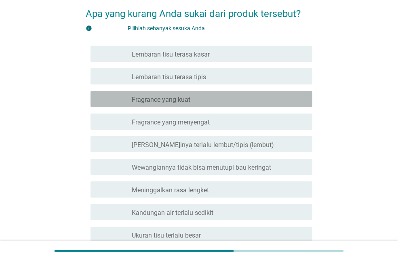
click at [199, 105] on div "memeriksa garis besar kotak centang kosong Fragrance yang kuat" at bounding box center [201, 99] width 222 height 16
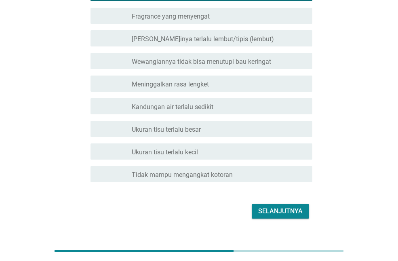
scroll to position [159, 0]
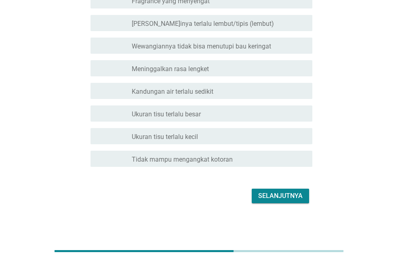
click at [277, 200] on font "Selanjutnya" at bounding box center [280, 196] width 44 height 10
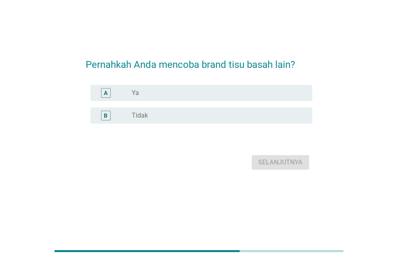
scroll to position [0, 0]
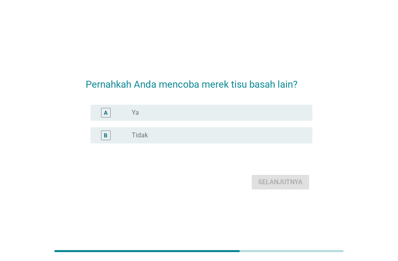
click at [152, 116] on div "tombol_radio_tidak_dicentang Ya" at bounding box center [216, 113] width 168 height 8
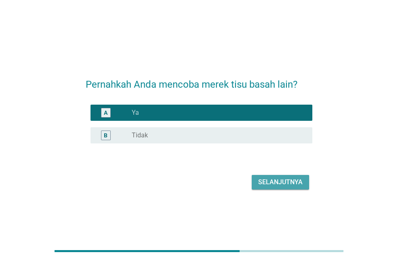
click at [270, 187] on button "Selanjutnya" at bounding box center [280, 182] width 57 height 15
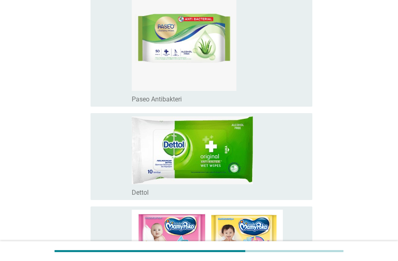
scroll to position [566, 0]
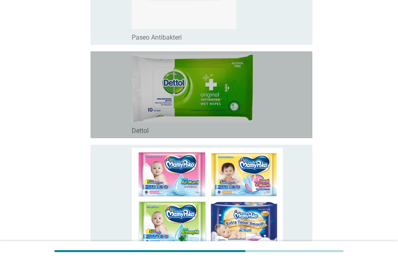
click at [130, 97] on font "memeriksa" at bounding box center [140, 95] width 87 height 10
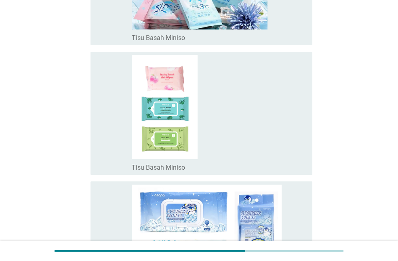
scroll to position [1597, 0]
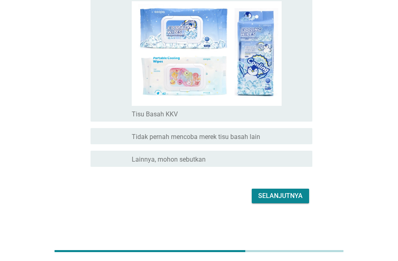
click at [280, 192] on font "Selanjutnya" at bounding box center [280, 196] width 44 height 8
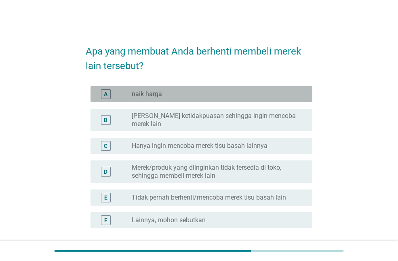
click at [164, 97] on div "tombol_radio_tidak_dicentang naik harga" at bounding box center [216, 94] width 168 height 8
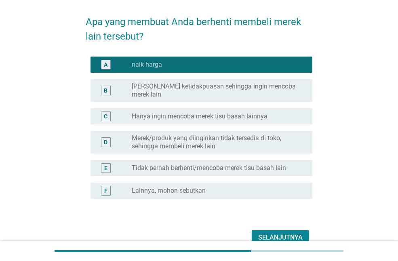
scroll to position [65, 0]
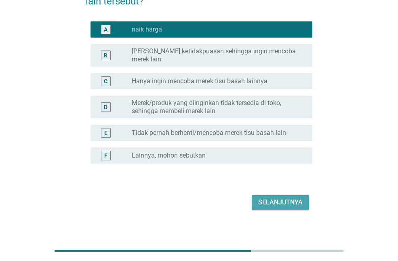
click at [284, 198] on font "Selanjutnya" at bounding box center [280, 202] width 44 height 8
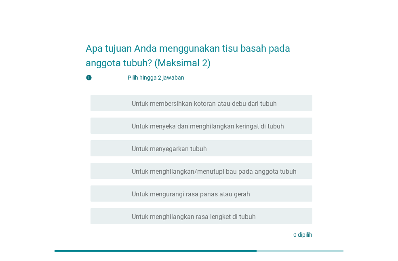
scroll to position [0, 0]
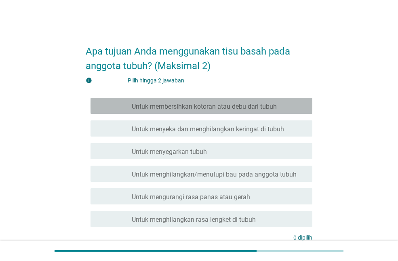
click at [221, 105] on font "Untuk membersihkan kotoran atau debu dari tubuh" at bounding box center [204, 107] width 145 height 8
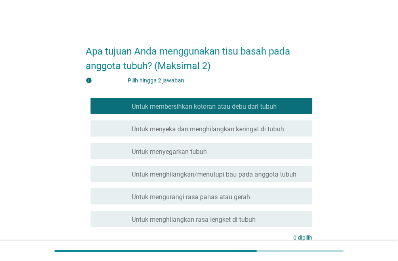
click at [234, 131] on font "Untuk menyeka dan menghilangkan keringat di tubuh" at bounding box center [208, 129] width 152 height 8
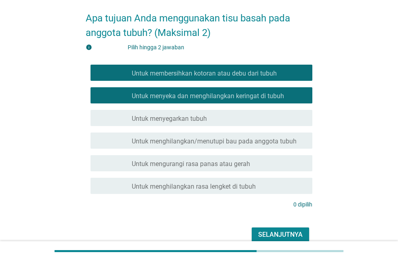
scroll to position [72, 0]
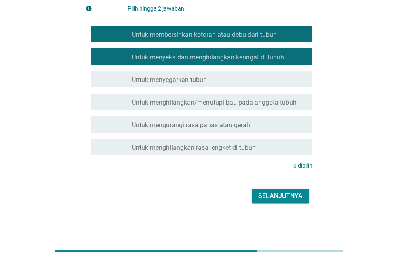
click at [270, 196] on font "Selanjutnya" at bounding box center [280, 196] width 44 height 8
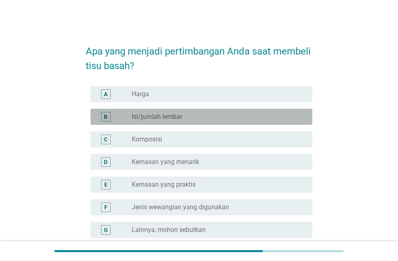
drag, startPoint x: 187, startPoint y: 118, endPoint x: 187, endPoint y: 134, distance: 16.2
click at [187, 118] on div "tombol_radio_tidak_dicentang Isi/jumlah lembar" at bounding box center [216, 117] width 168 height 8
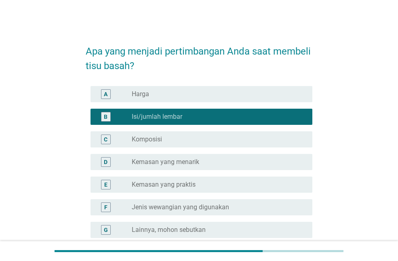
click at [174, 141] on div "tombol_radio_tidak_dicentang Komposisi" at bounding box center [216, 139] width 168 height 8
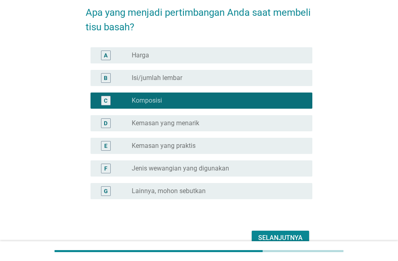
scroll to position [81, 0]
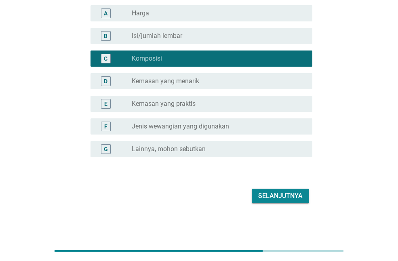
click at [269, 196] on font "Selanjutnya" at bounding box center [280, 196] width 44 height 8
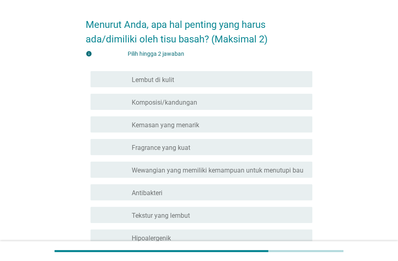
scroll to position [40, 0]
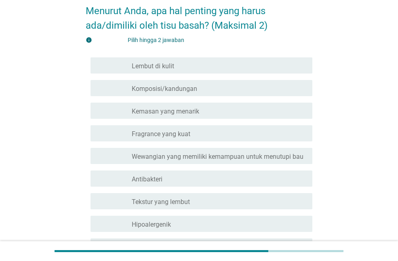
click at [193, 89] on font "Komposisi/kandungan" at bounding box center [164, 89] width 65 height 8
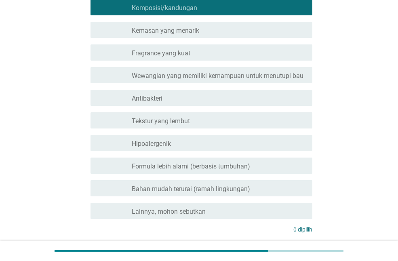
click at [147, 95] on font "Antibakteri" at bounding box center [147, 99] width 31 height 8
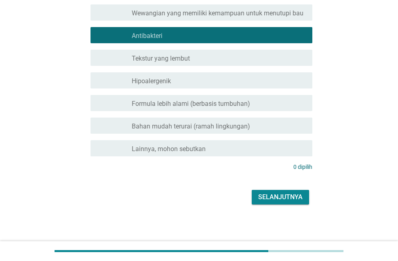
scroll to position [185, 0]
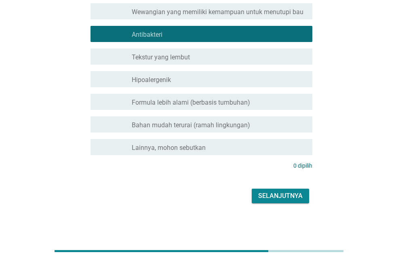
click at [284, 196] on font "Selanjutnya" at bounding box center [280, 196] width 44 height 8
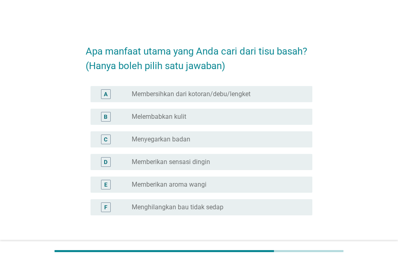
click at [217, 91] on font "Membersihkan dari kotoran/debu/lengket" at bounding box center [191, 94] width 119 height 8
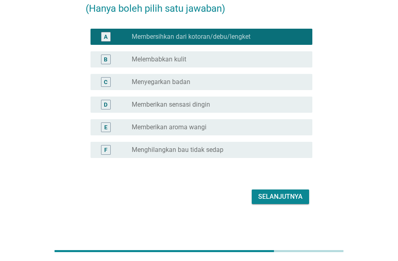
scroll to position [58, 0]
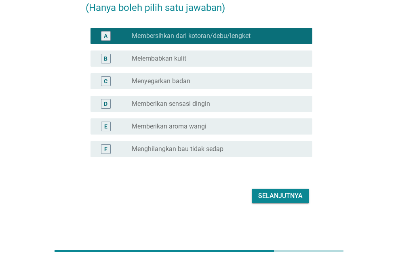
click at [275, 195] on font "Selanjutnya" at bounding box center [280, 196] width 44 height 8
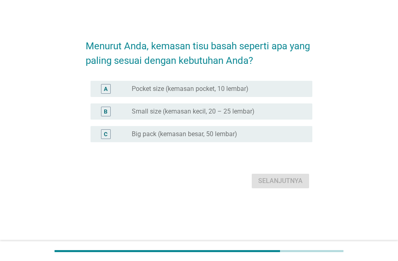
scroll to position [0, 0]
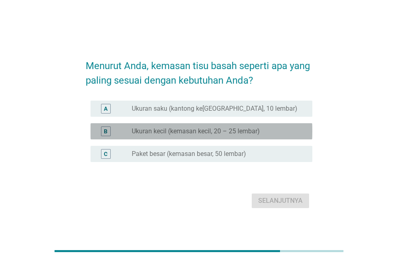
click at [234, 134] on font "Ukuran kecil (kemasan kecil, 20 – 25 lembar)" at bounding box center [196, 131] width 128 height 8
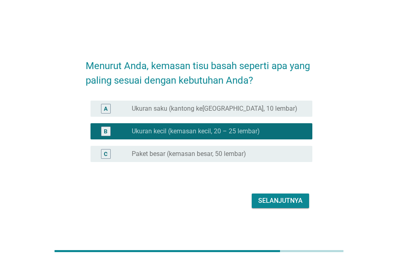
click at [284, 195] on button "Selanjutnya" at bounding box center [280, 201] width 57 height 15
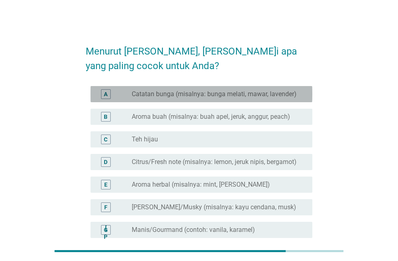
click at [229, 97] on font "Catatan bunga (misalnya: bunga melati, mawar, lavender)" at bounding box center [214, 94] width 165 height 8
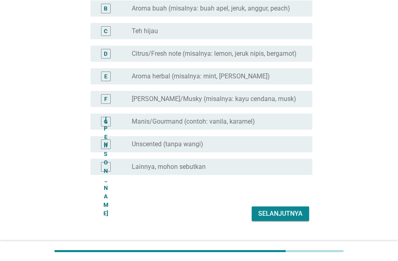
scroll to position [121, 0]
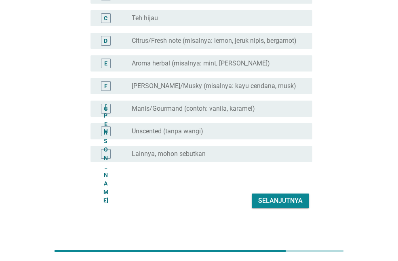
click at [276, 198] on font "Selanjutnya" at bounding box center [280, 201] width 44 height 8
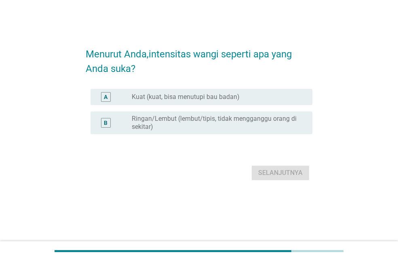
scroll to position [0, 0]
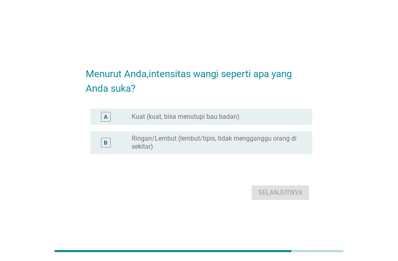
click at [170, 115] on font "Kuat (kuat, bisa menutupi bau badan)" at bounding box center [186, 117] width 108 height 8
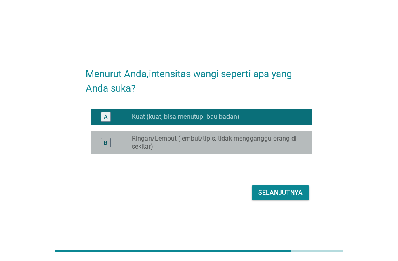
click at [192, 141] on font "Ringan/Lembut (lembut/tipis, tidak mengganggu orang di sekitar)" at bounding box center [214, 143] width 165 height 16
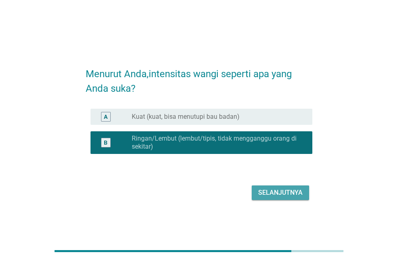
click at [284, 189] on font "Selanjutnya" at bounding box center [280, 193] width 44 height 8
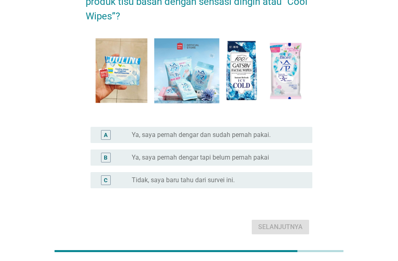
scroll to position [81, 0]
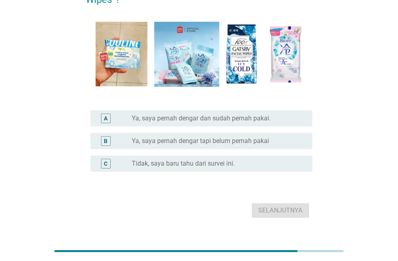
click at [196, 137] on font "Ya, saya pernah dengar tapi belum pernah pakai" at bounding box center [200, 141] width 137 height 8
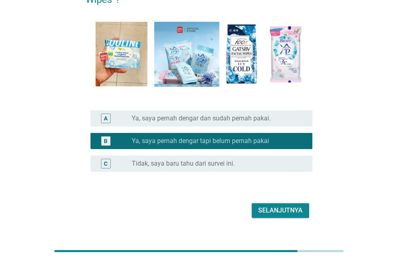
click at [292, 213] on font "Selanjutnya" at bounding box center [280, 210] width 44 height 8
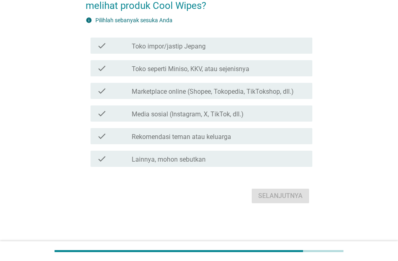
scroll to position [0, 0]
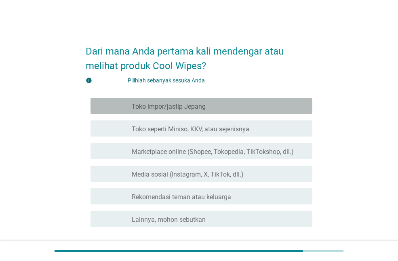
click at [187, 110] on font "Toko impor/jastip Jepang" at bounding box center [169, 107] width 74 height 8
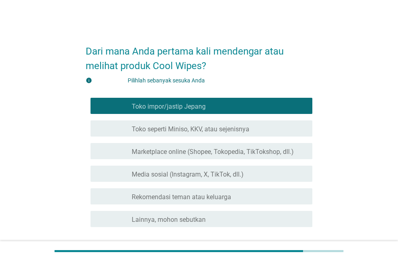
drag, startPoint x: 210, startPoint y: 137, endPoint x: 210, endPoint y: 152, distance: 15.4
click at [210, 137] on div "memeriksa garis besar kotak centang kosong Toko seperti Miniso, KKV, atau sejen…" at bounding box center [199, 128] width 227 height 23
click at [224, 133] on div "memeriksa garis besar kotak centang kosong Toko seperti Miniso, KKV, atau sejen…" at bounding box center [201, 128] width 222 height 16
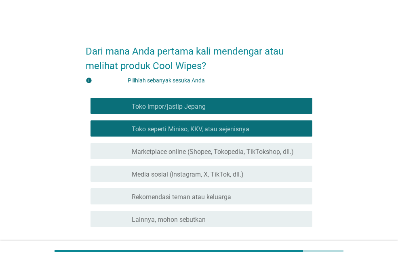
click at [222, 144] on div "memeriksa garis besar kotak centang kosong Marketplace online (Shopee, Tokopedi…" at bounding box center [201, 151] width 222 height 16
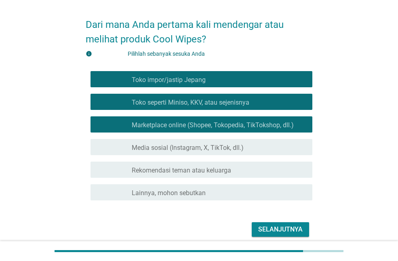
scroll to position [60, 0]
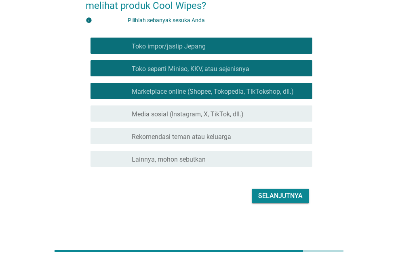
click at [284, 203] on button "Selanjutnya" at bounding box center [280, 196] width 57 height 15
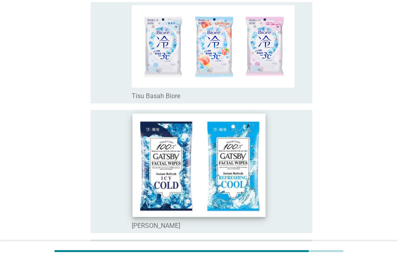
scroll to position [121, 0]
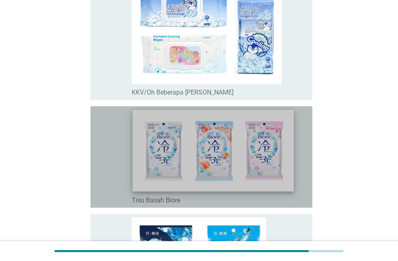
click at [192, 152] on img at bounding box center [213, 151] width 161 height 82
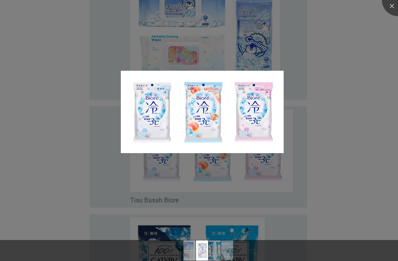
scroll to position [40, 0]
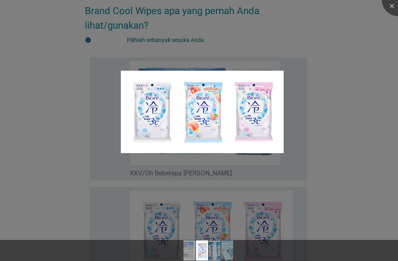
click at [339, 114] on div at bounding box center [199, 130] width 398 height 261
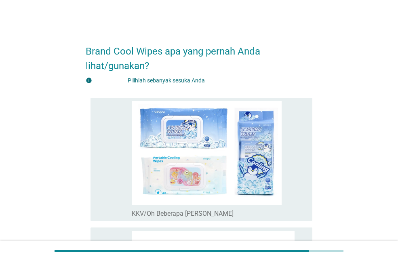
scroll to position [202, 0]
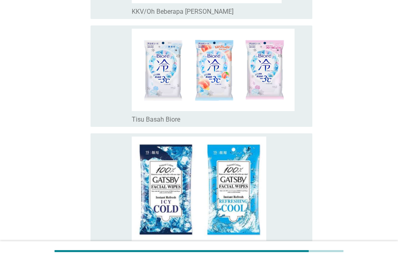
click at [113, 107] on icon "memeriksa" at bounding box center [140, 76] width 87 height 95
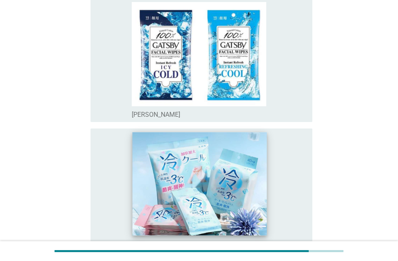
scroll to position [364, 0]
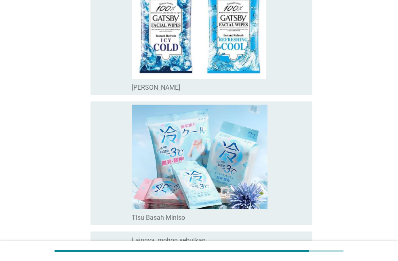
click at [122, 178] on icon "memeriksa" at bounding box center [140, 163] width 87 height 117
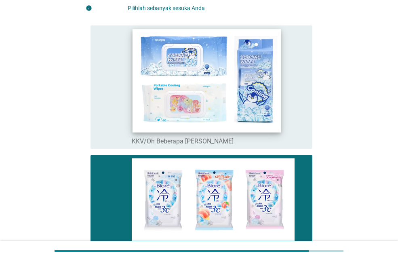
scroll to position [0, 0]
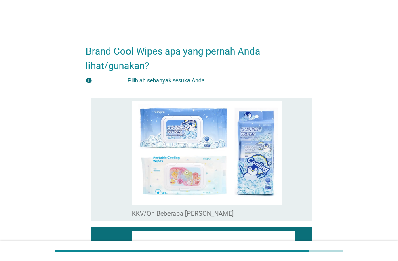
click at [122, 154] on font "memeriksa" at bounding box center [140, 159] width 87 height 10
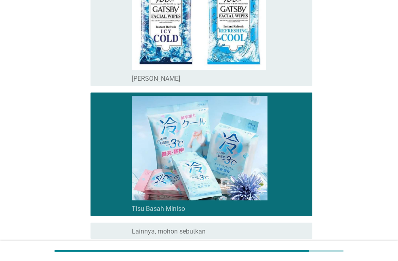
scroll to position [444, 0]
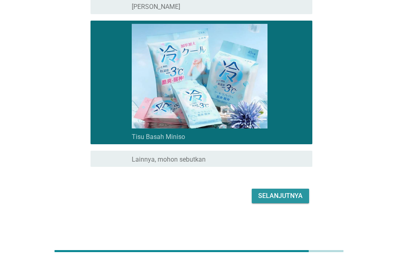
click at [280, 197] on font "Selanjutnya" at bounding box center [280, 196] width 44 height 8
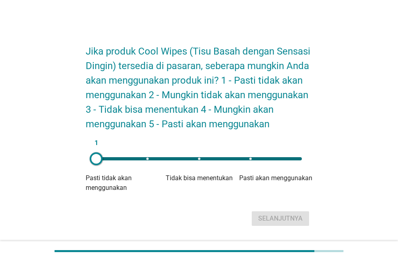
click at [246, 158] on div "1" at bounding box center [199, 158] width 206 height 3
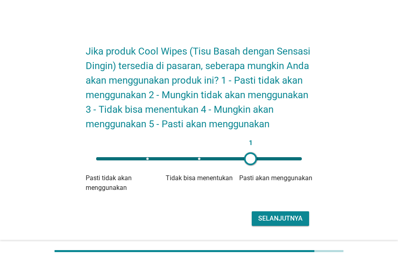
click at [235, 156] on div "1" at bounding box center [199, 159] width 219 height 16
click at [230, 158] on div "1" at bounding box center [199, 158] width 206 height 3
click at [268, 218] on font "Selanjutnya" at bounding box center [280, 219] width 44 height 8
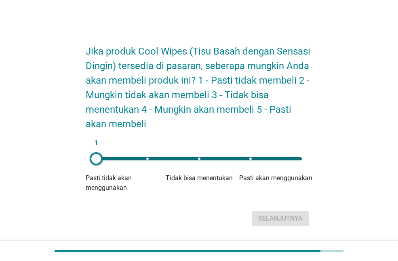
click at [250, 157] on div "1" at bounding box center [199, 158] width 206 height 3
type input "4"
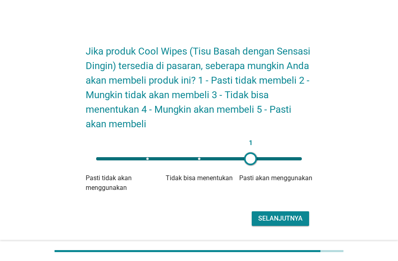
click at [277, 219] on font "Selanjutnya" at bounding box center [280, 219] width 44 height 8
